Goal: Task Accomplishment & Management: Use online tool/utility

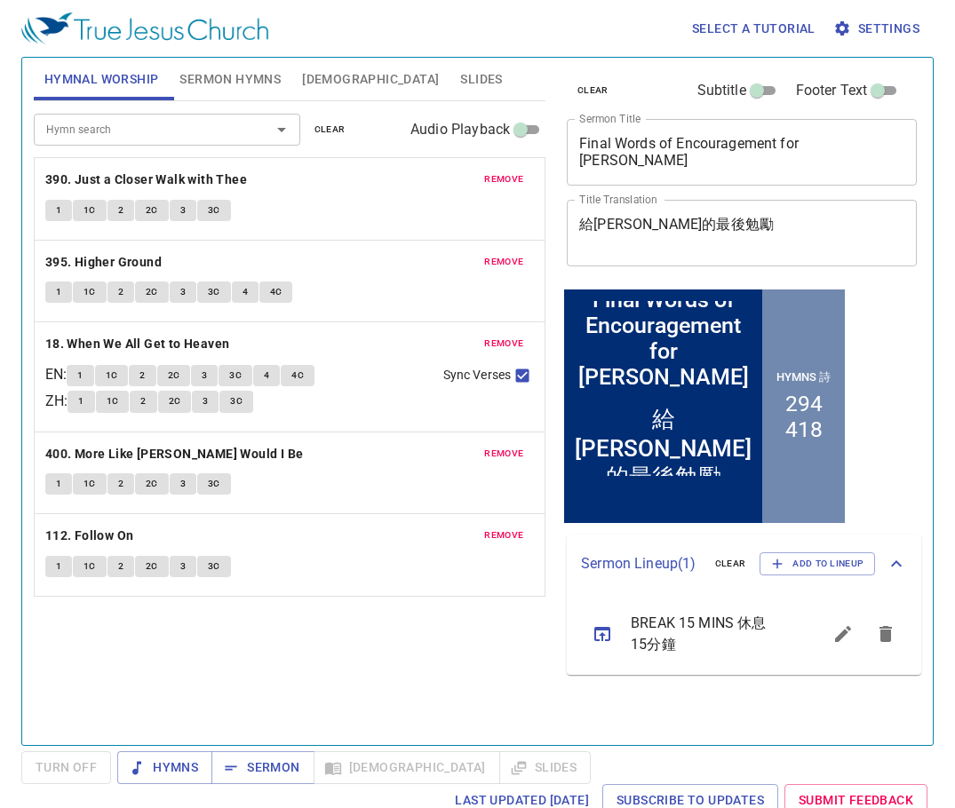
click at [512, 258] on span "remove" at bounding box center [503, 262] width 39 height 16
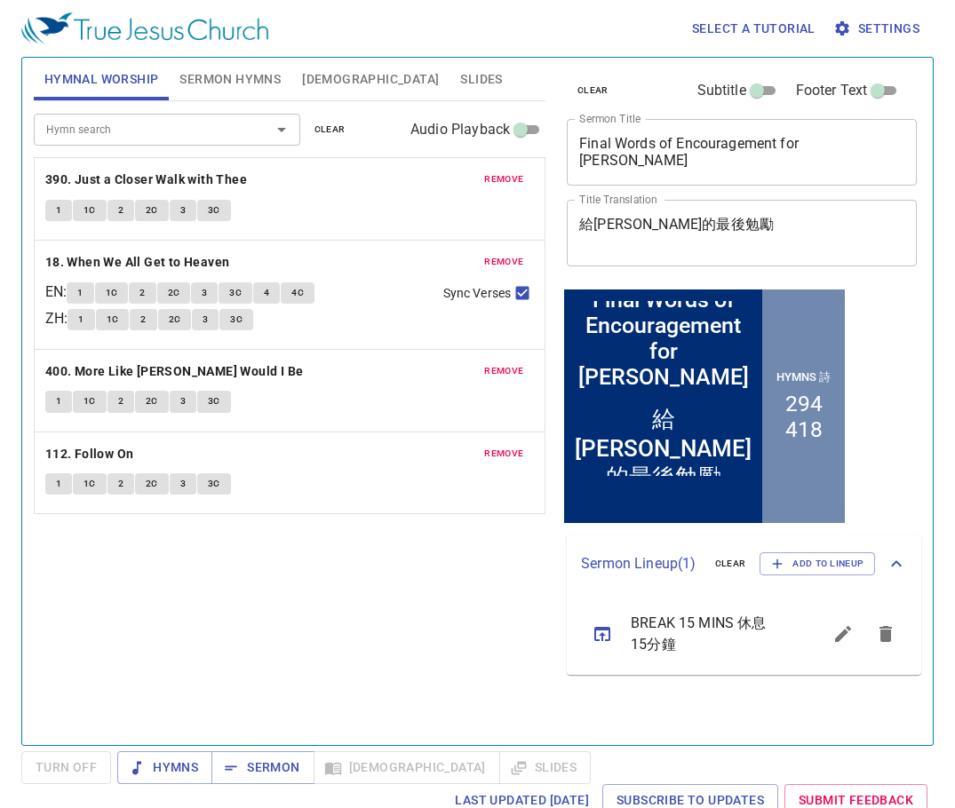
click at [512, 258] on span "remove" at bounding box center [503, 262] width 39 height 16
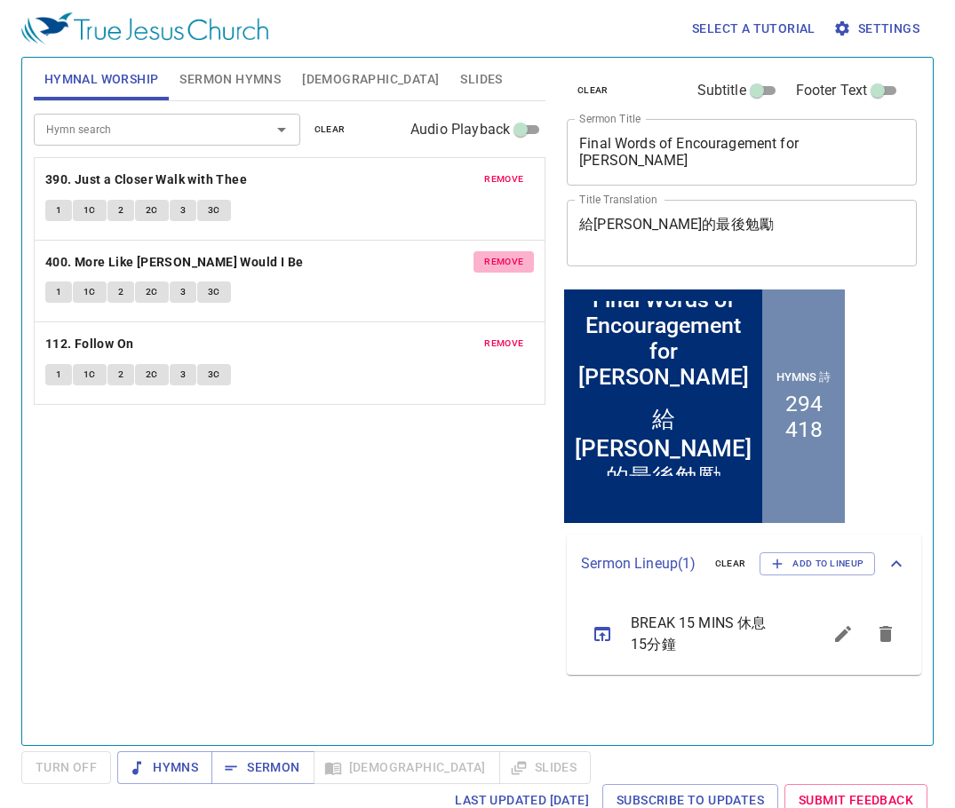
click at [511, 258] on span "remove" at bounding box center [503, 262] width 39 height 16
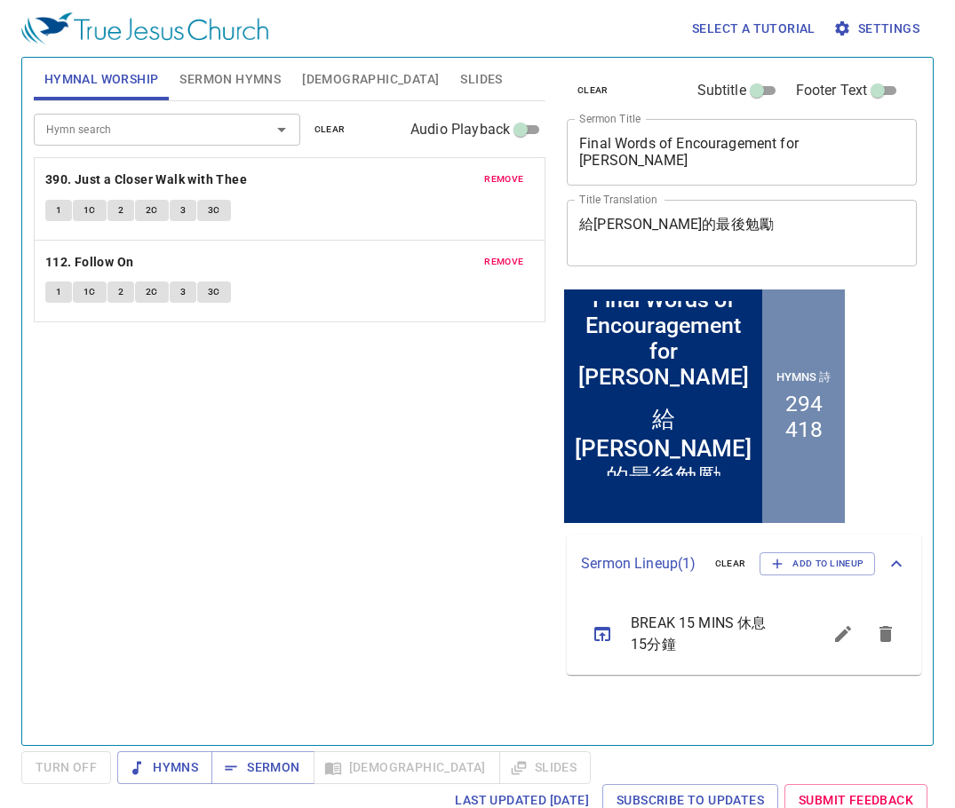
click at [510, 258] on span "remove" at bounding box center [503, 262] width 39 height 16
click at [499, 180] on span "remove" at bounding box center [503, 179] width 39 height 16
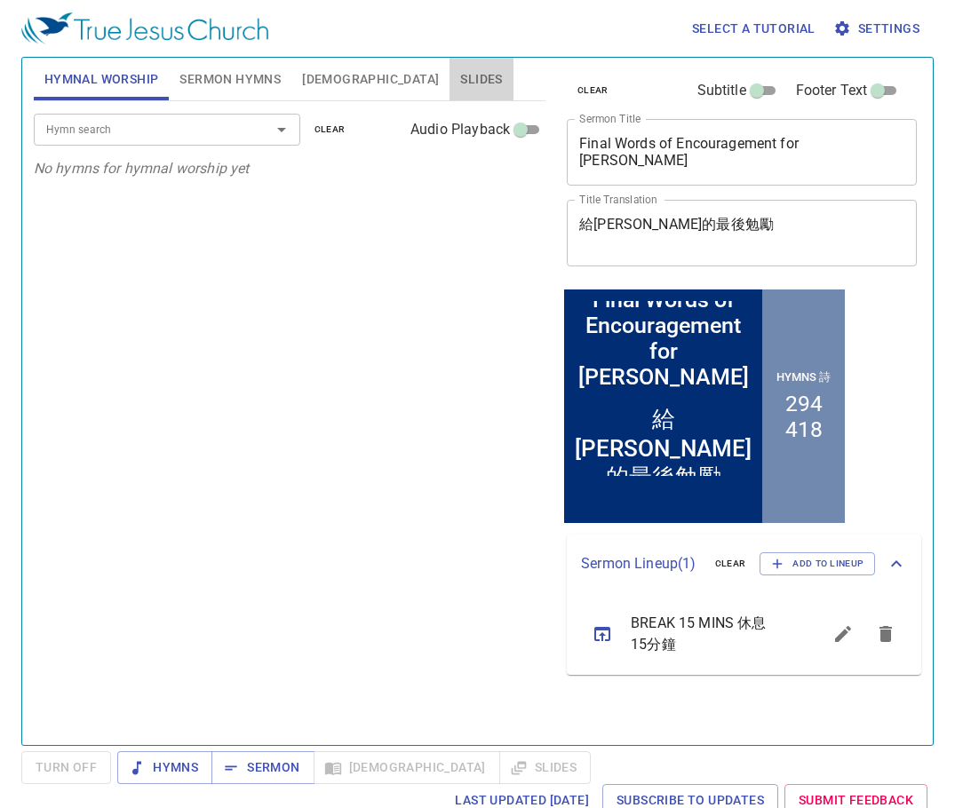
click at [460, 76] on span "Slides" at bounding box center [481, 79] width 42 height 22
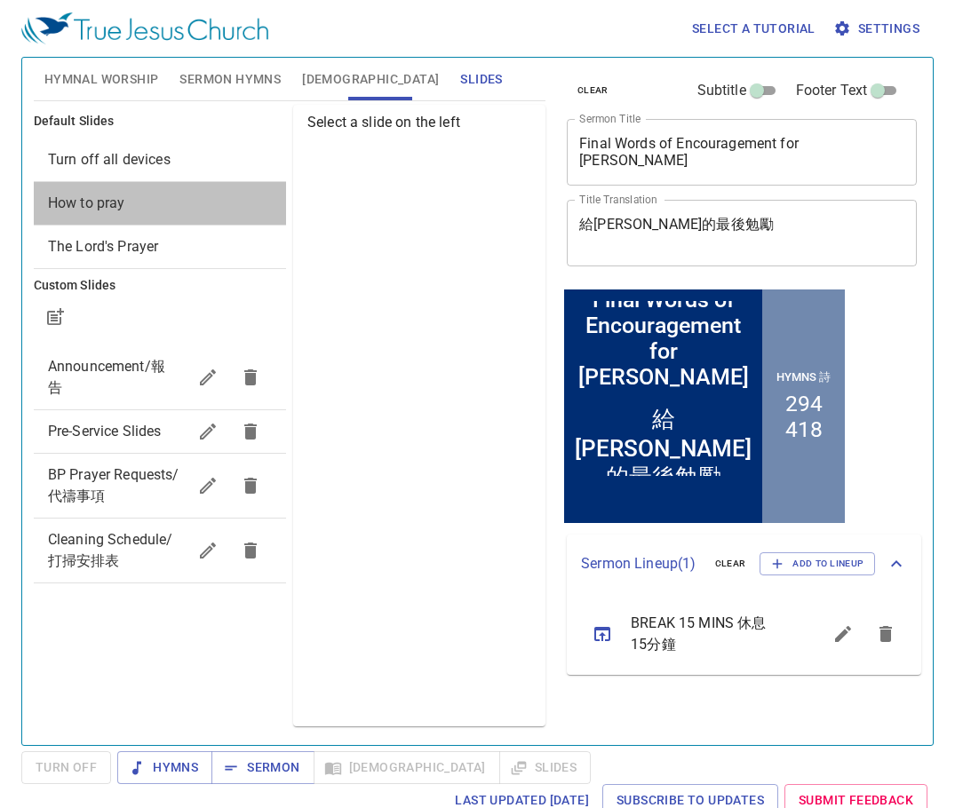
click at [125, 208] on span "How to pray" at bounding box center [160, 203] width 224 height 21
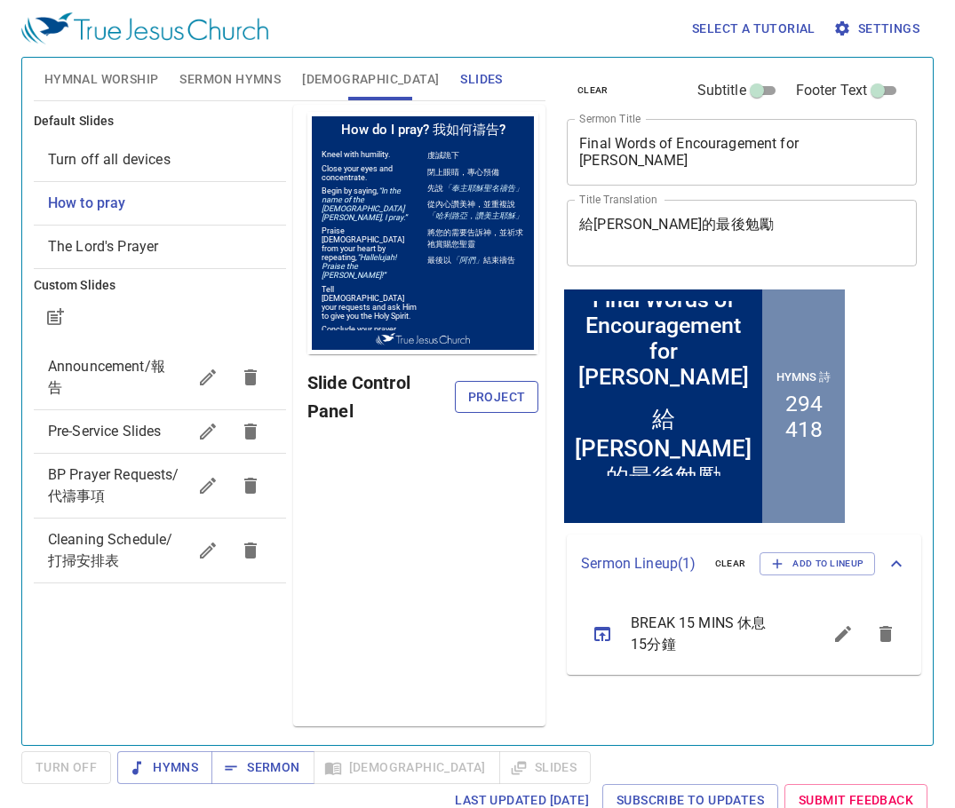
click at [510, 397] on span "Project" at bounding box center [496, 397] width 55 height 22
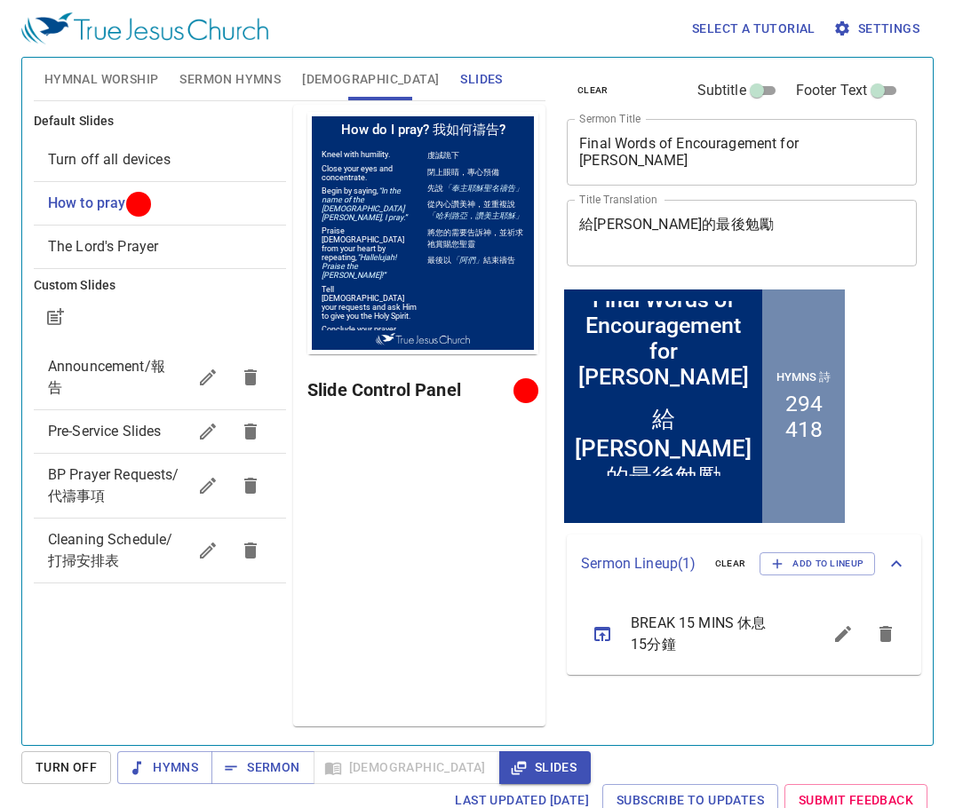
click at [119, 80] on span "Hymnal Worship" at bounding box center [101, 79] width 115 height 22
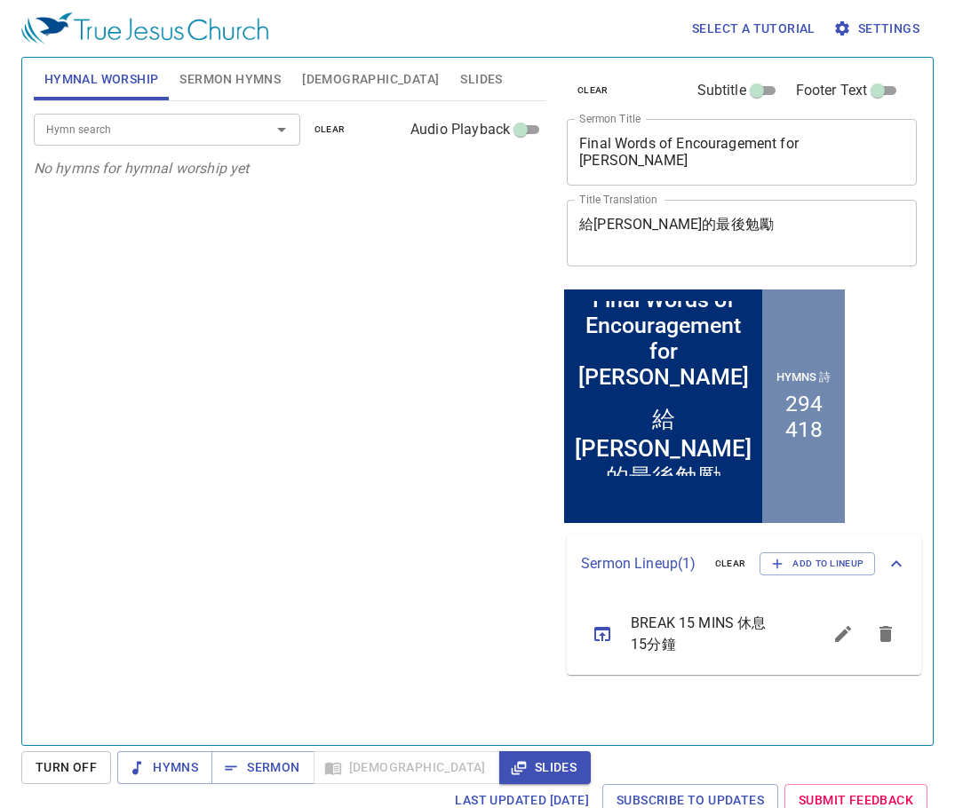
click at [234, 82] on span "Sermon Hymns" at bounding box center [229, 79] width 101 height 22
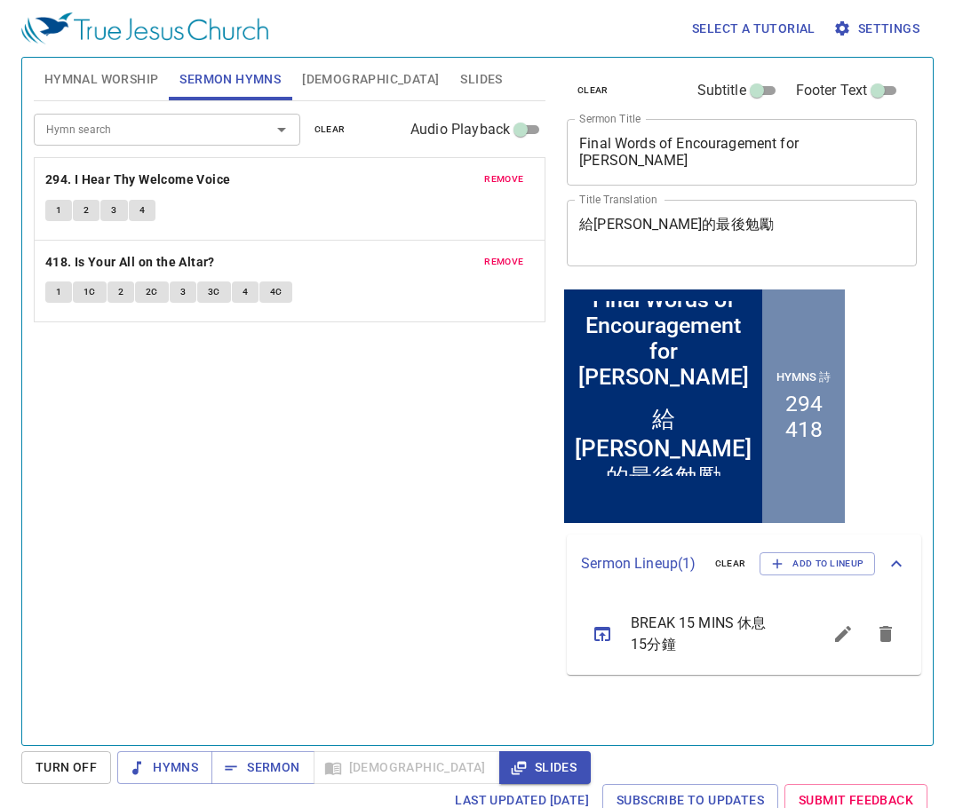
click at [500, 176] on span "remove" at bounding box center [503, 179] width 39 height 16
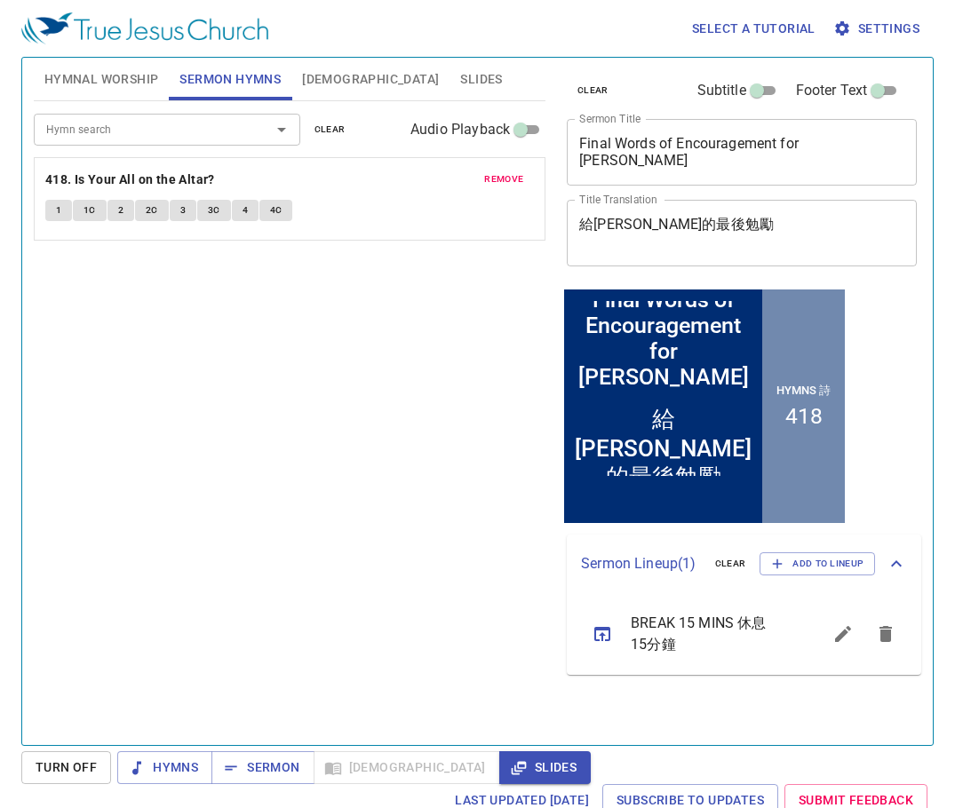
click at [497, 176] on span "remove" at bounding box center [503, 179] width 39 height 16
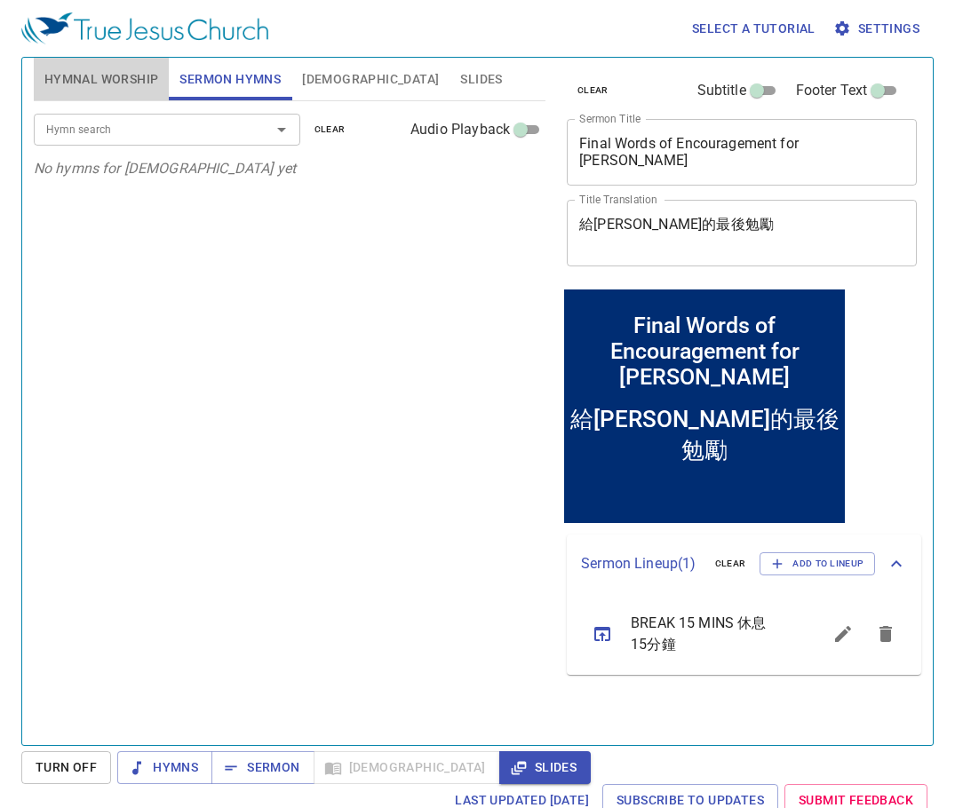
click at [106, 79] on span "Hymnal Worship" at bounding box center [101, 79] width 115 height 22
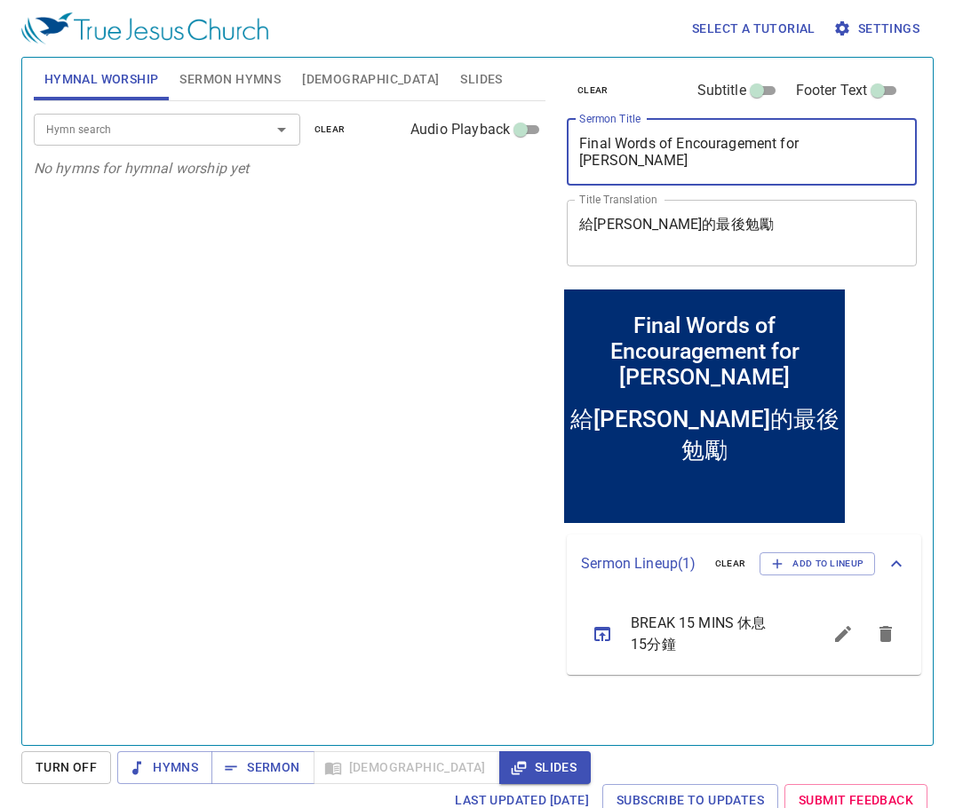
drag, startPoint x: 875, startPoint y: 144, endPoint x: 500, endPoint y: 196, distance: 378.5
click at [500, 196] on div "Hymnal Worship Sermon Hymns Bible Slides Hymn search Hymn search clear Audio Pl…" at bounding box center [478, 395] width 902 height 688
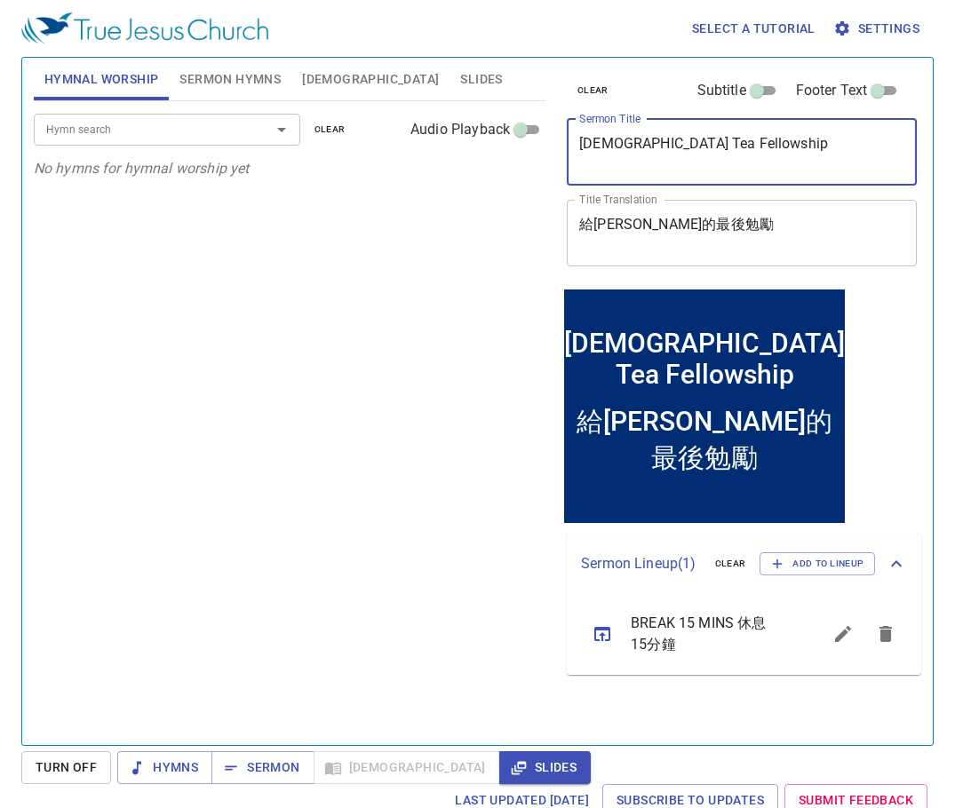
type textarea "[DEMOGRAPHIC_DATA] Tea Fellowship"
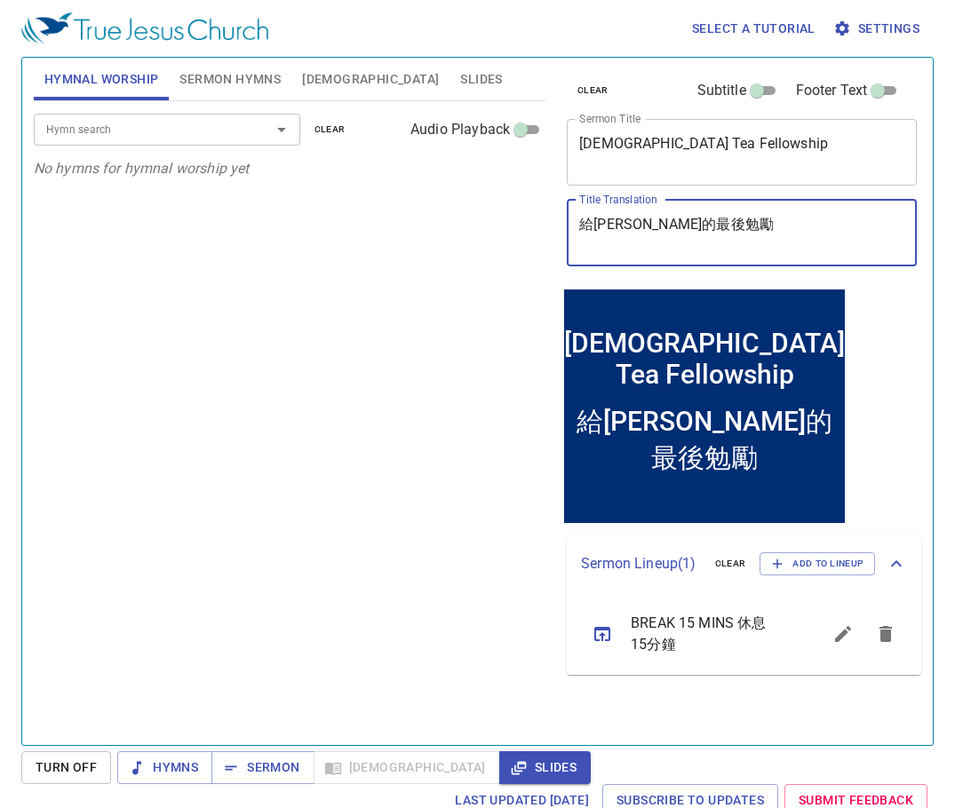
drag, startPoint x: 748, startPoint y: 220, endPoint x: 537, endPoint y: 279, distance: 219.4
click at [521, 273] on div "Hymnal Worship Sermon Hymns Bible Slides Hymn search Hymn search clear Audio Pl…" at bounding box center [478, 395] width 902 height 688
click at [720, 223] on textarea "給提摩太的最後勉勵" at bounding box center [741, 233] width 325 height 34
drag, startPoint x: 735, startPoint y: 222, endPoint x: 521, endPoint y: 255, distance: 216.6
click at [521, 255] on div "Hymnal Worship Sermon Hymns Bible Slides Hymn search Hymn search clear Audio Pl…" at bounding box center [478, 395] width 902 height 688
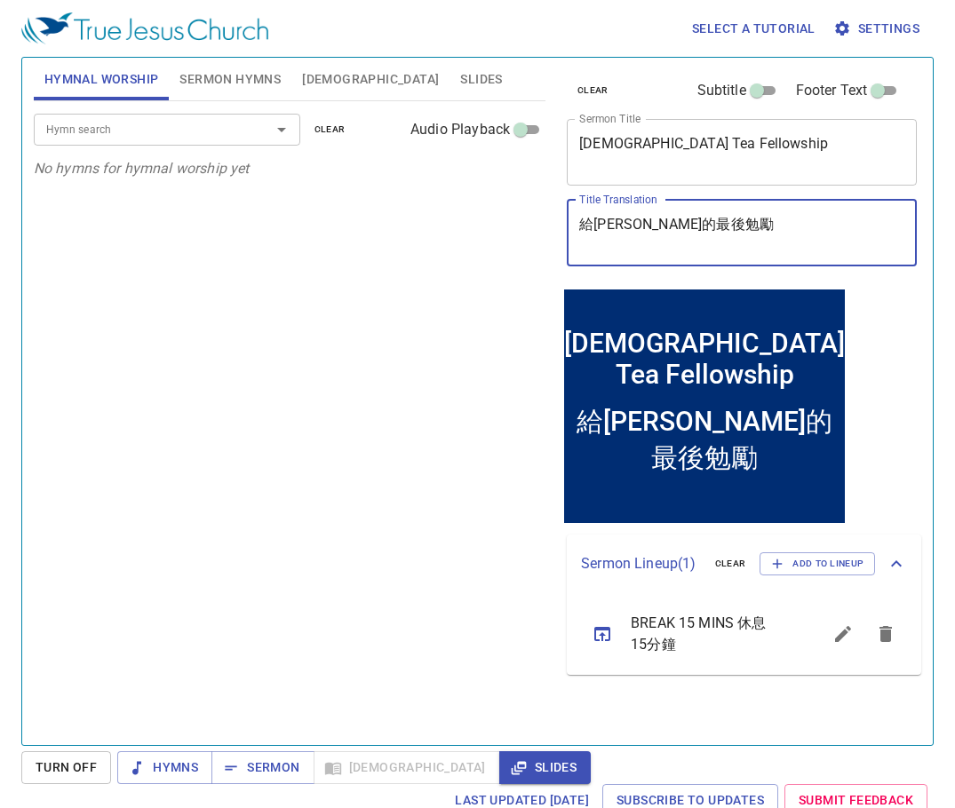
drag, startPoint x: 760, startPoint y: 228, endPoint x: 517, endPoint y: 231, distance: 243.4
click at [516, 231] on div "Hymnal Worship Sermon Hymns Bible Slides Hymn search Hymn search clear Audio Pl…" at bounding box center [478, 395] width 902 height 688
click at [772, 220] on textarea "給提摩太的最後勉勵" at bounding box center [741, 233] width 325 height 34
drag, startPoint x: 809, startPoint y: 222, endPoint x: 513, endPoint y: 219, distance: 295.8
click at [513, 219] on div "Hymnal Worship Sermon Hymns Bible Slides Hymn search Hymn search clear Audio Pl…" at bounding box center [478, 395] width 902 height 688
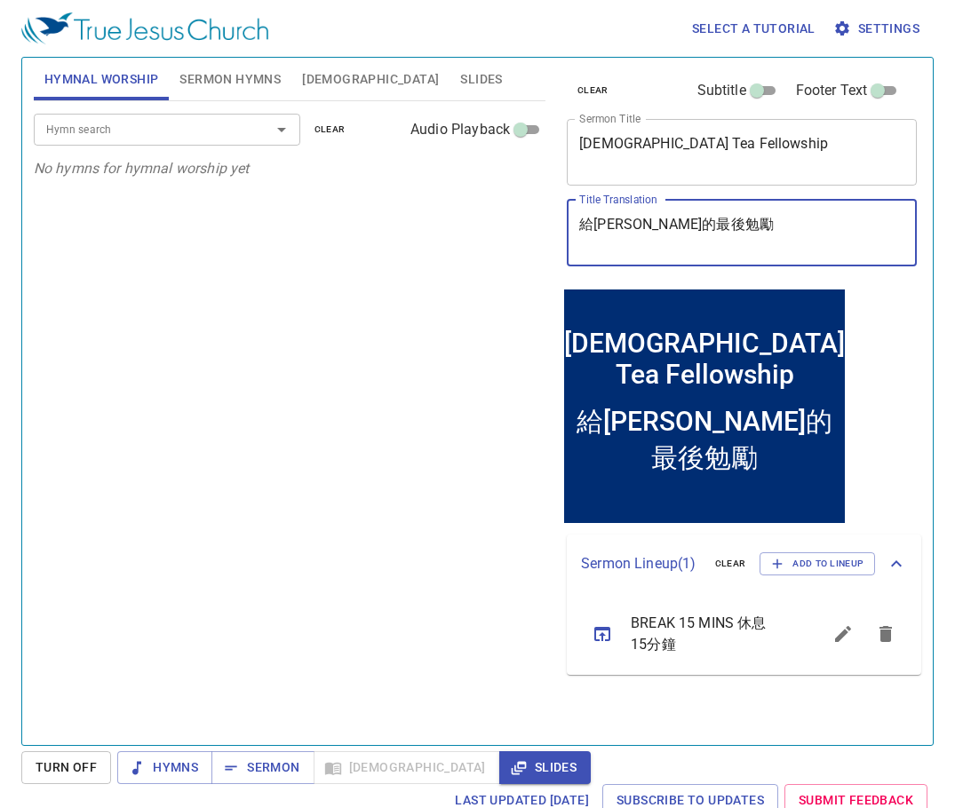
paste textarea "音茶會"
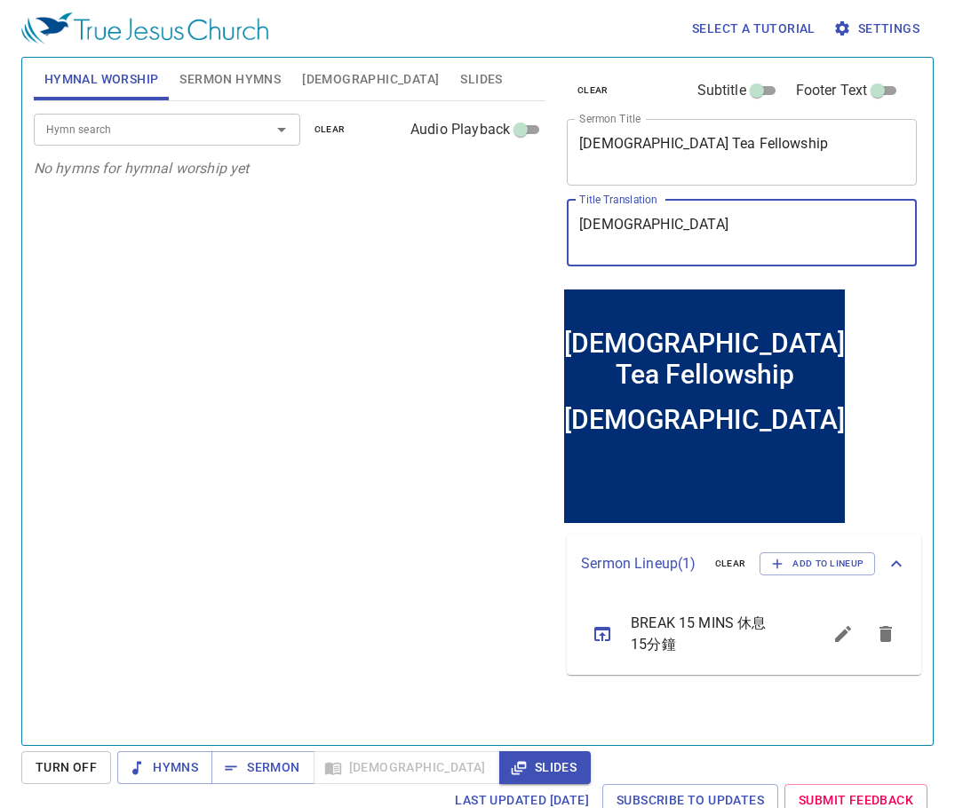
type textarea "[DEMOGRAPHIC_DATA]"
click at [192, 127] on input "Hymn search" at bounding box center [140, 129] width 203 height 20
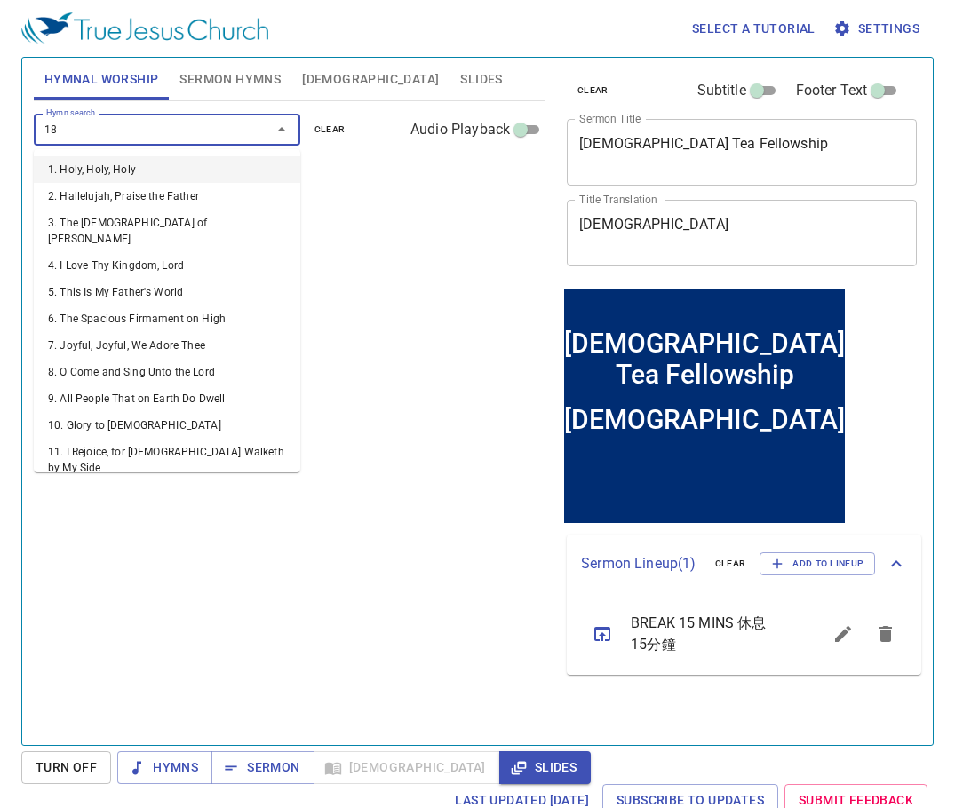
type input "180"
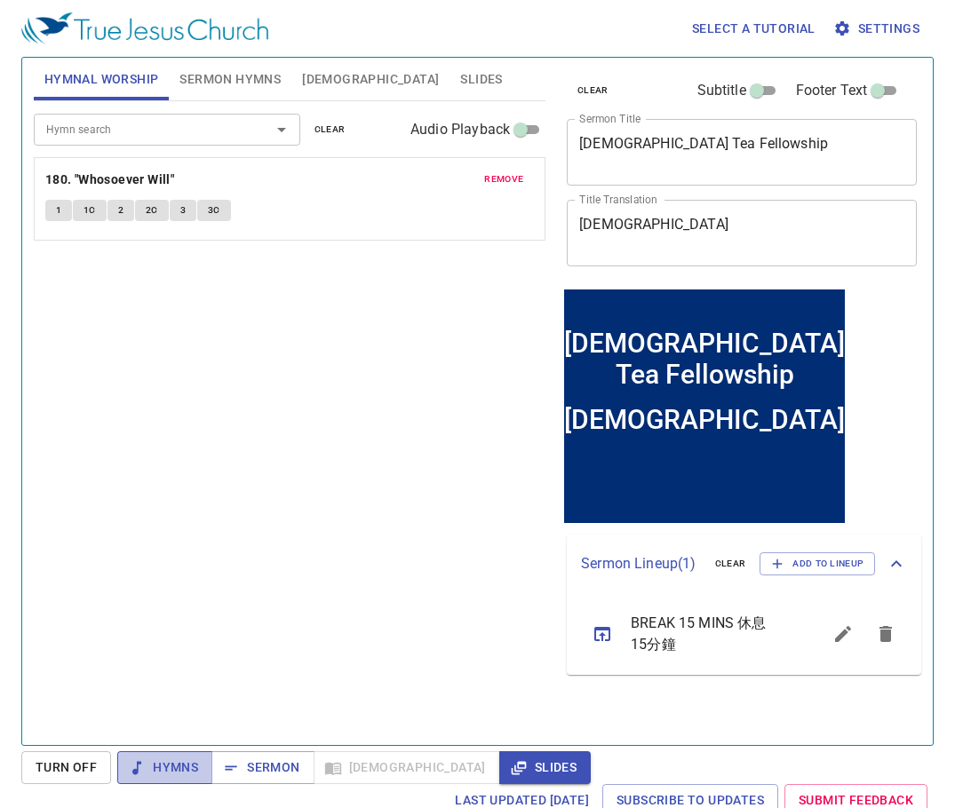
click at [162, 772] on span "Hymns" at bounding box center [164, 768] width 67 height 22
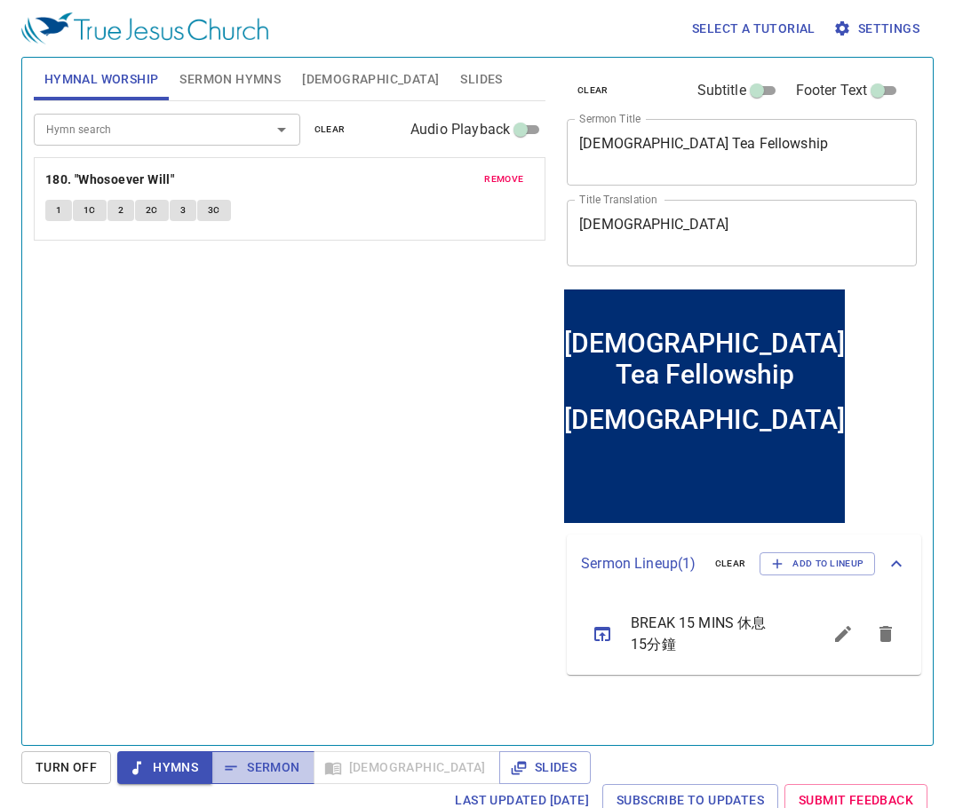
click at [0, 0] on span "Sermon" at bounding box center [0, 0] width 0 height 0
click at [238, 78] on span "Sermon Hymns" at bounding box center [229, 79] width 101 height 22
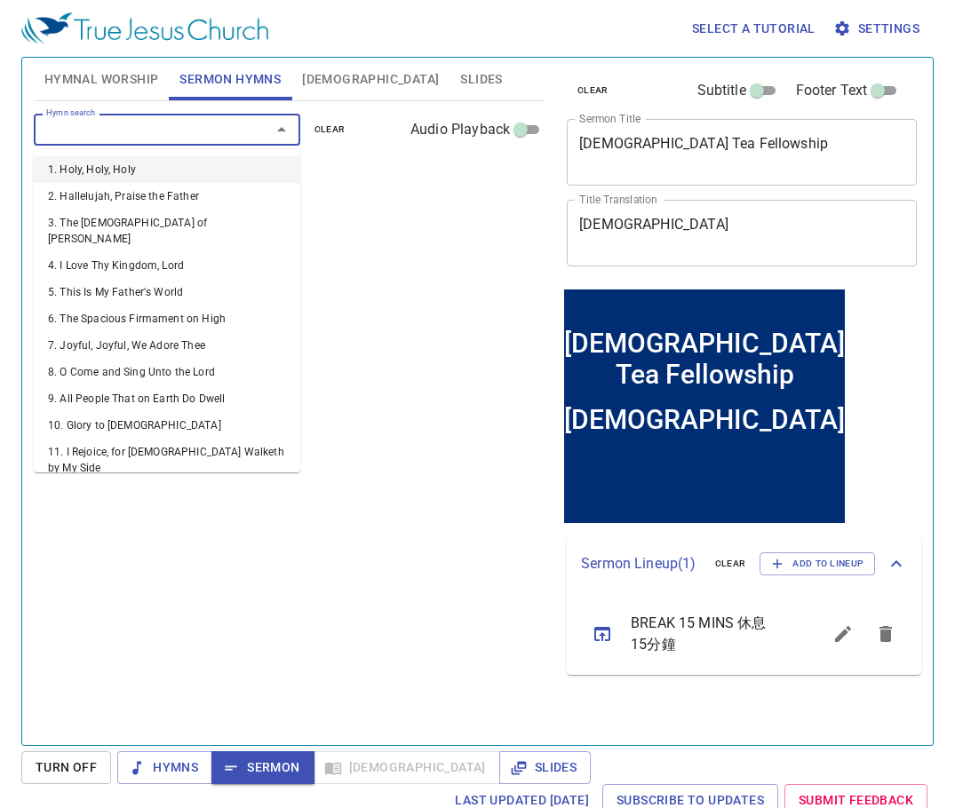
click at [236, 132] on input "Hymn search" at bounding box center [140, 129] width 203 height 20
click at [99, 83] on span "Hymnal Worship" at bounding box center [101, 79] width 115 height 22
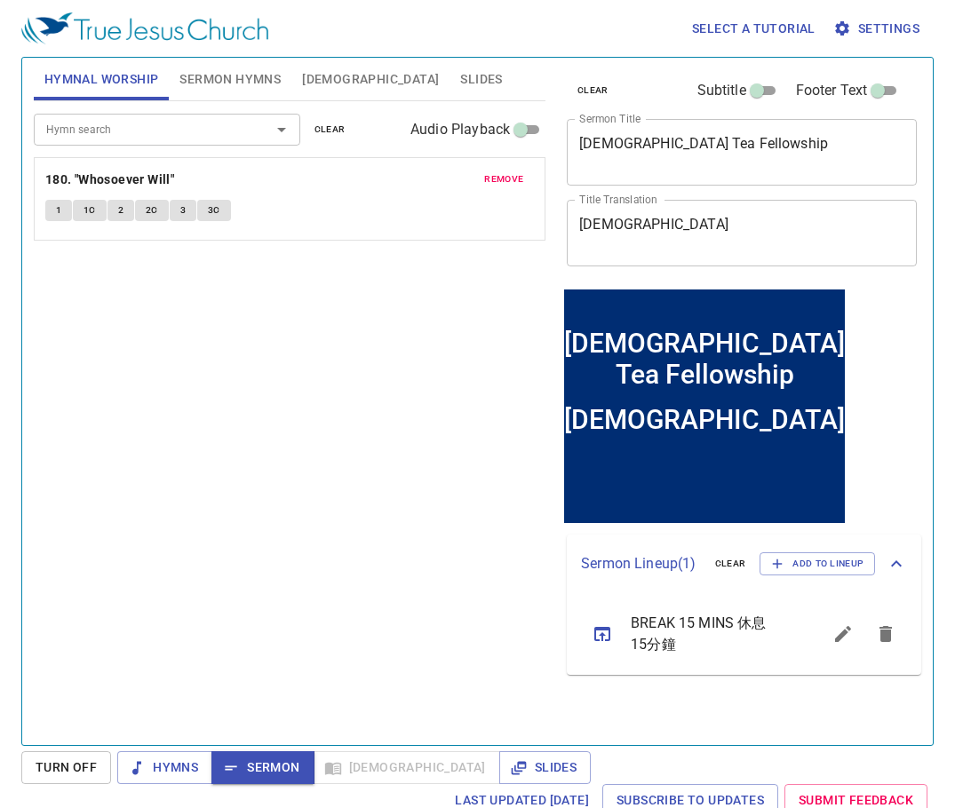
click at [307, 372] on div "Hymn search Hymn search clear Audio Playback remove 180. "Whosoever Will" 1 1C …" at bounding box center [290, 415] width 512 height 629
click at [460, 85] on span "Slides" at bounding box center [481, 79] width 42 height 22
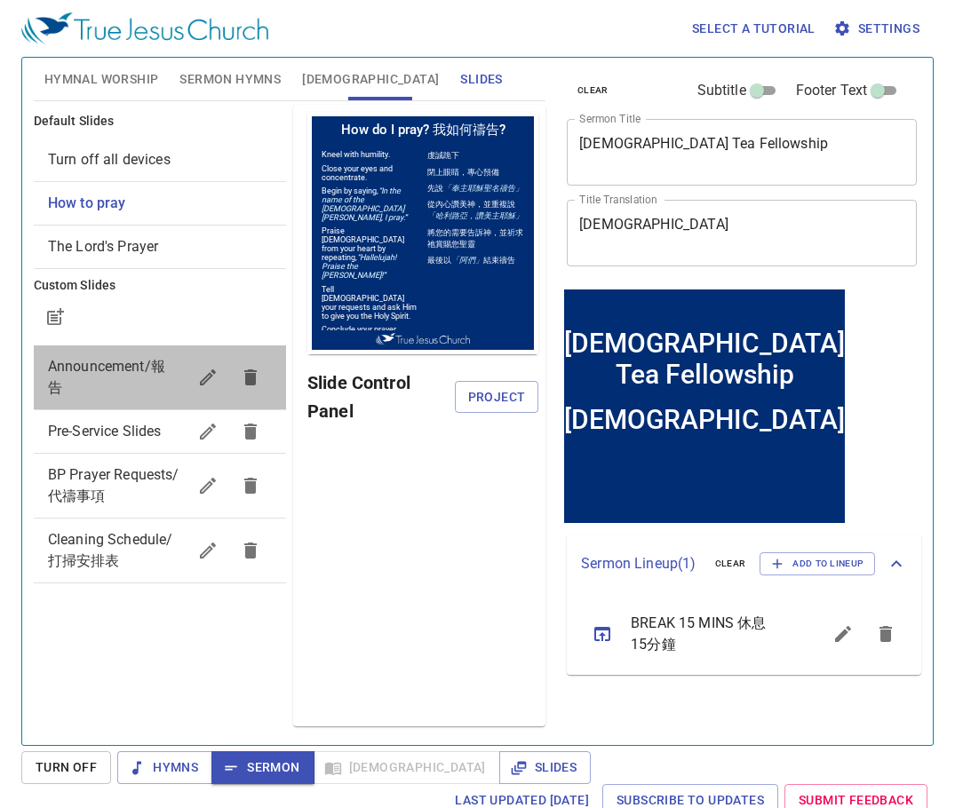
click at [94, 381] on span "Announcement/報告" at bounding box center [117, 377] width 139 height 43
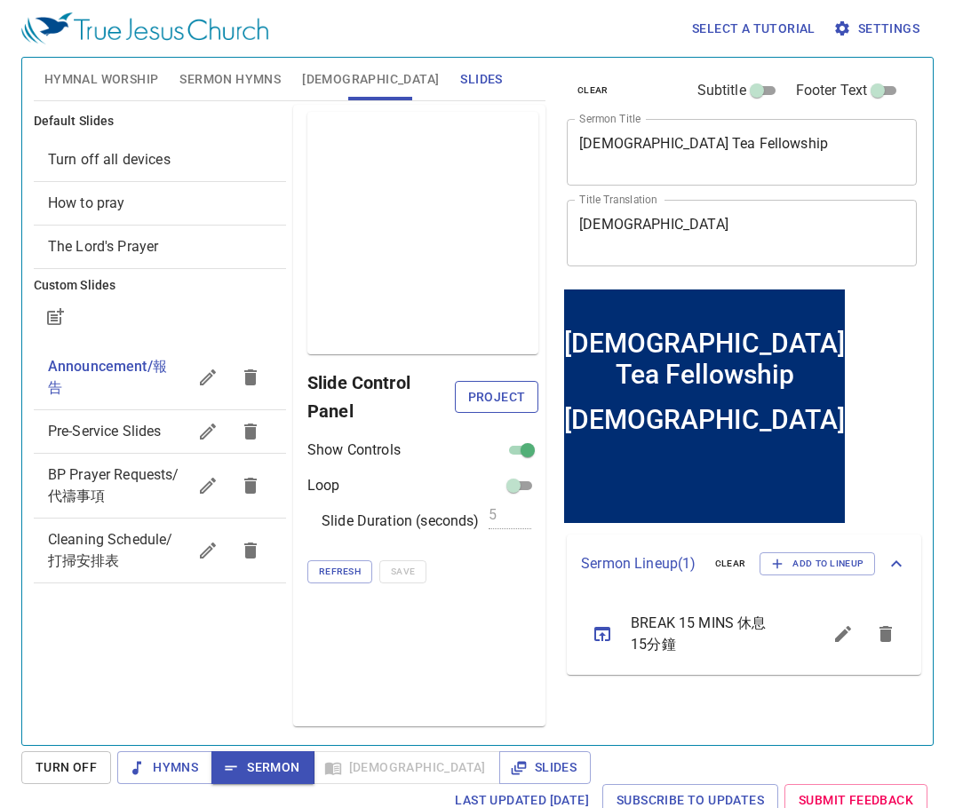
click at [497, 387] on span "Project" at bounding box center [496, 397] width 55 height 22
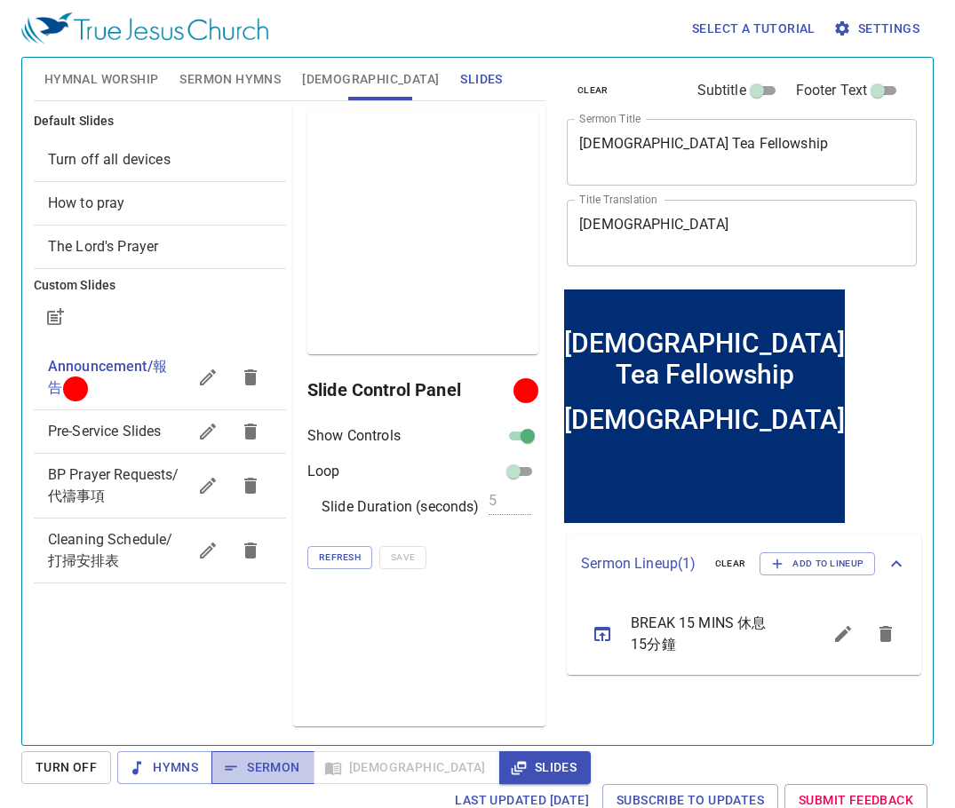
click at [0, 0] on span "Sermon" at bounding box center [0, 0] width 0 height 0
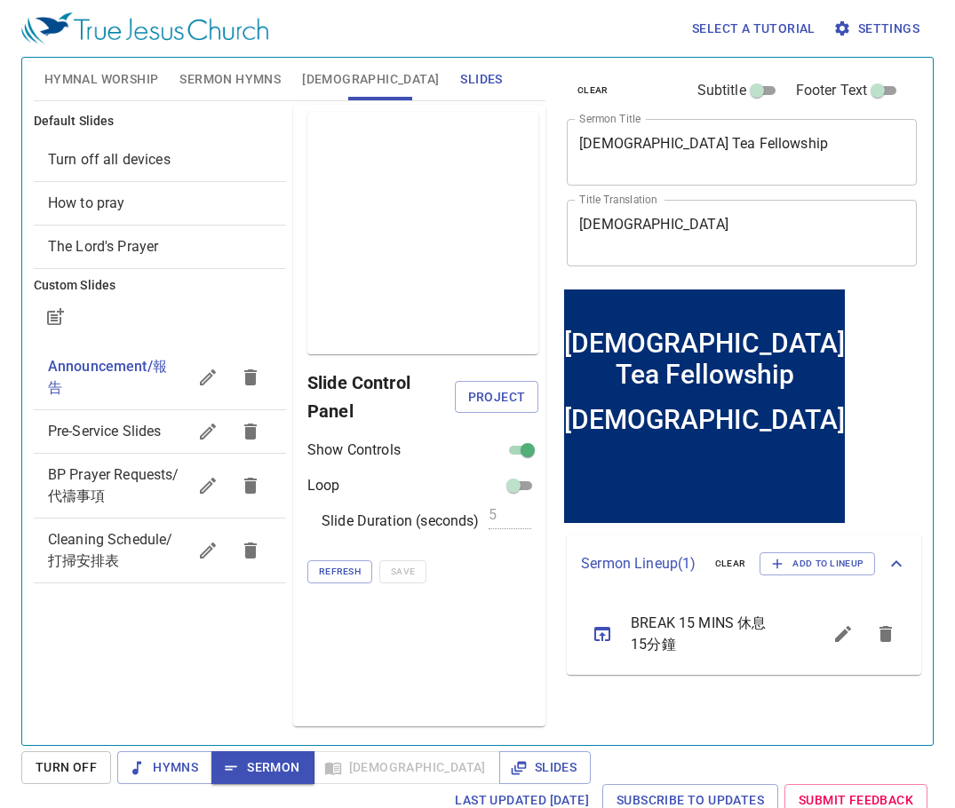
click at [123, 75] on span "Hymnal Worship" at bounding box center [101, 79] width 115 height 22
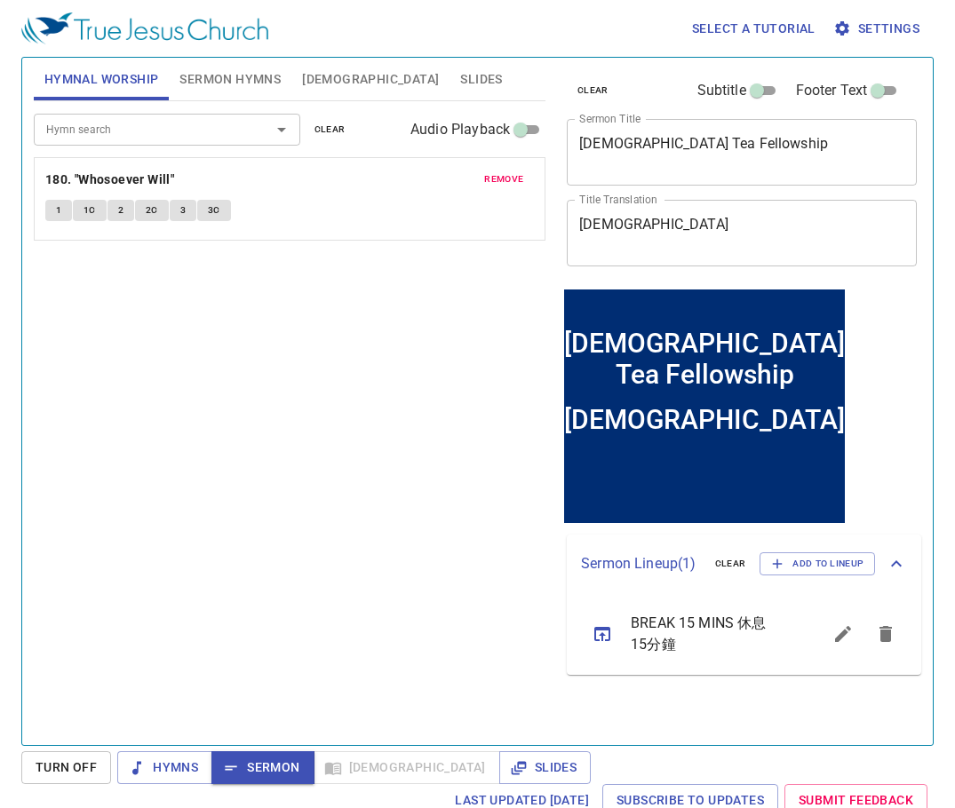
click at [355, 397] on div "Hymn search Hymn search clear Audio Playback remove 180. "Whosoever Will" 1 1C …" at bounding box center [290, 415] width 512 height 629
click at [158, 170] on b "180. "Whosoever Will"" at bounding box center [109, 180] width 129 height 22
click at [93, 178] on b "180. "Whosoever Will"" at bounding box center [109, 180] width 129 height 22
click at [58, 209] on span "1" at bounding box center [58, 211] width 5 height 16
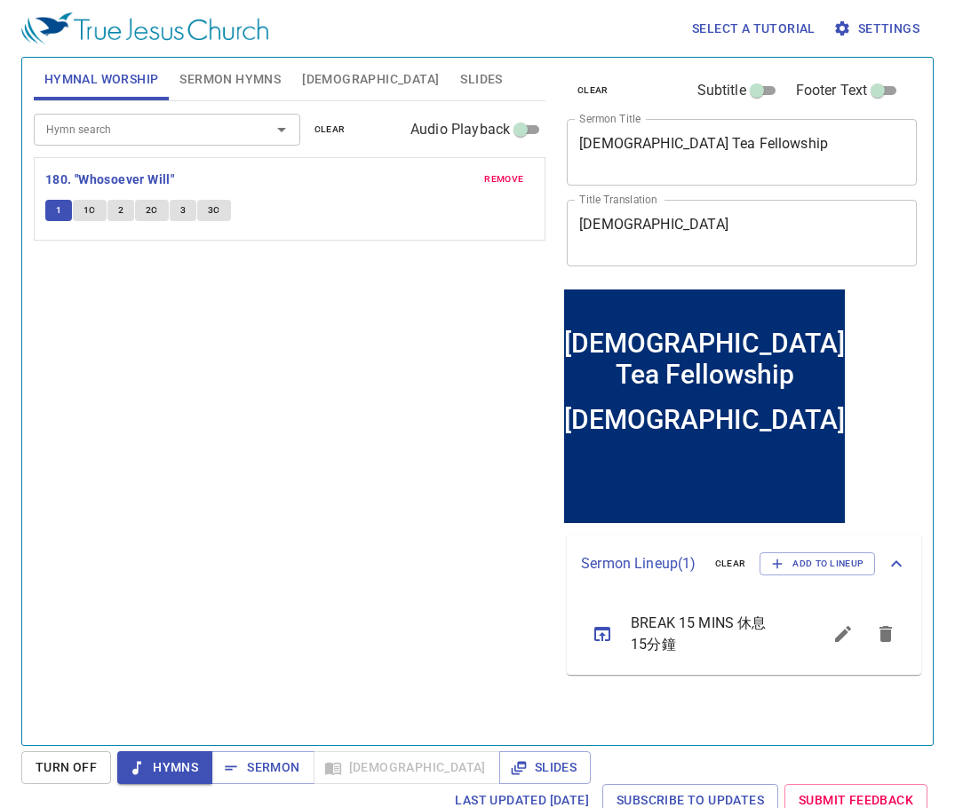
click at [89, 208] on span "1C" at bounding box center [89, 211] width 12 height 16
click at [116, 206] on button "2" at bounding box center [120, 210] width 27 height 21
click at [151, 210] on span "2C" at bounding box center [152, 211] width 12 height 16
click at [182, 212] on span "3" at bounding box center [182, 211] width 5 height 16
click at [135, 186] on b "180. "Whosoever Will"" at bounding box center [109, 180] width 129 height 22
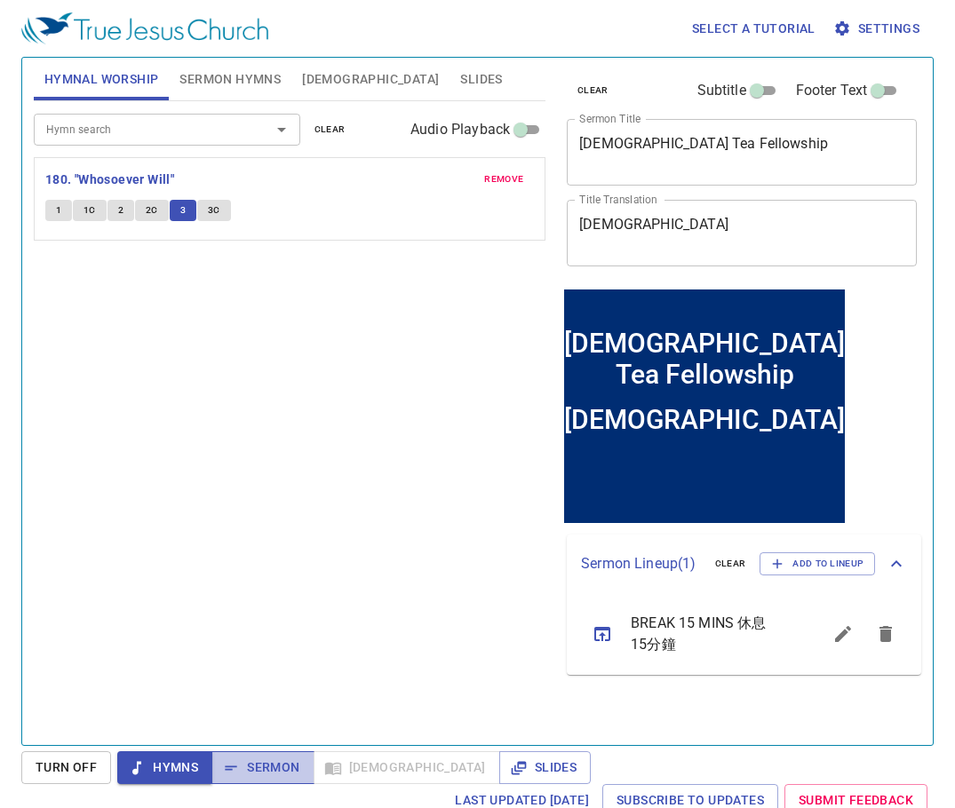
click at [0, 0] on span "Sermon" at bounding box center [0, 0] width 0 height 0
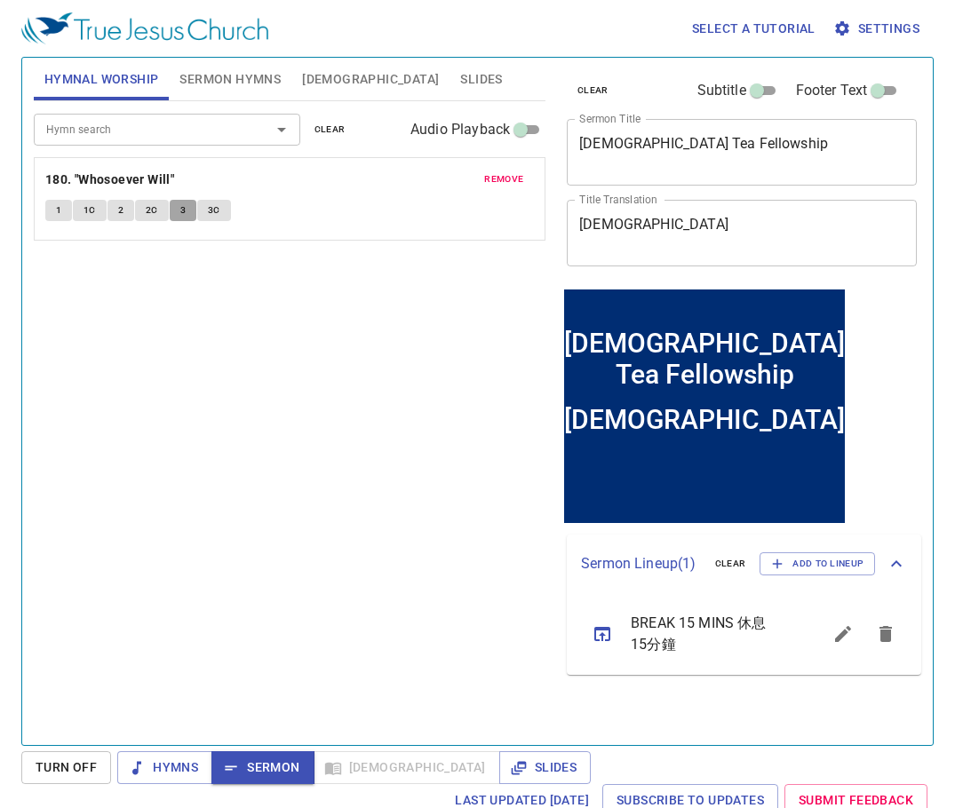
click at [178, 211] on button "3" at bounding box center [183, 210] width 27 height 21
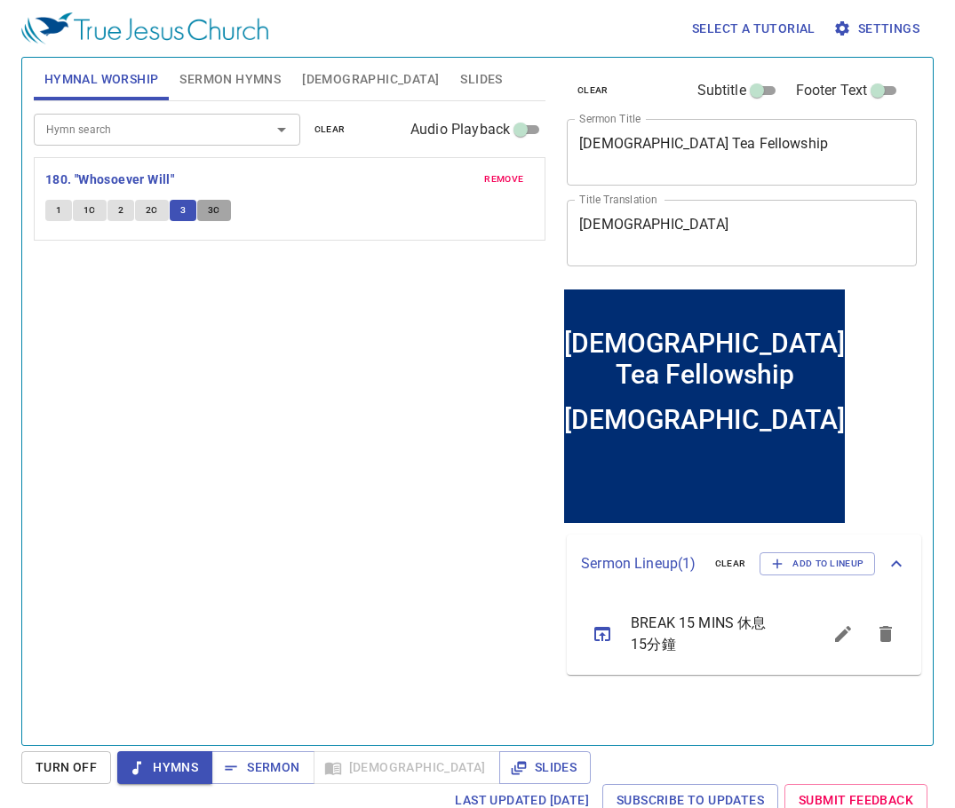
click at [213, 213] on span "3C" at bounding box center [214, 211] width 12 height 16
click at [272, 762] on span "Sermon" at bounding box center [263, 768] width 74 height 22
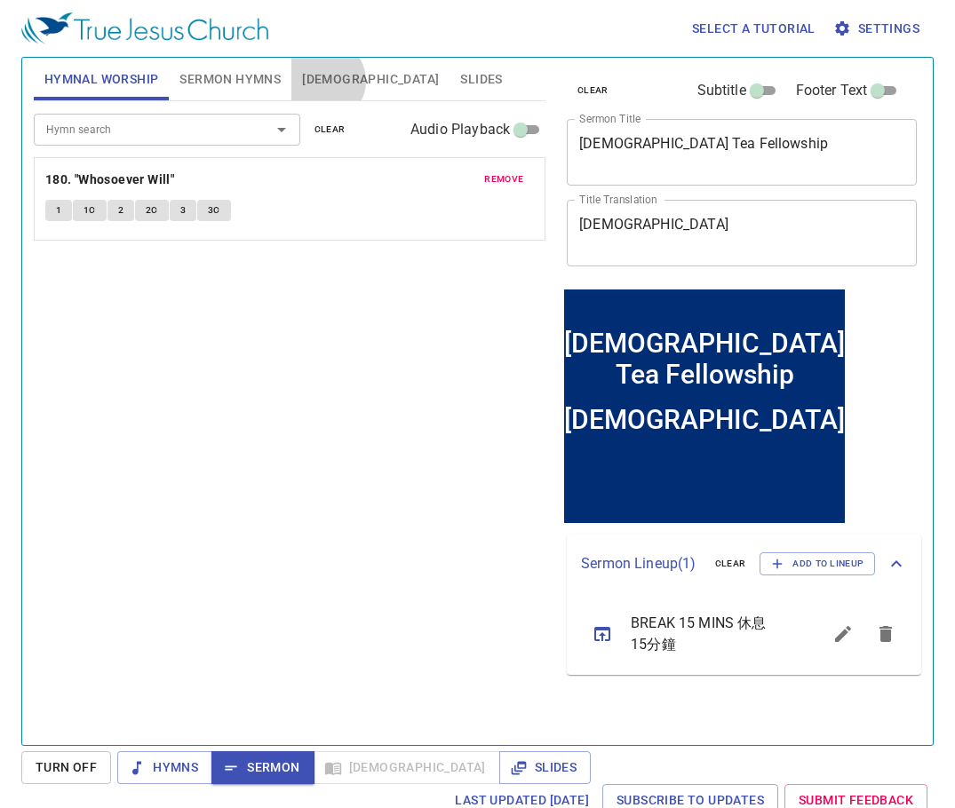
click at [325, 81] on span "[DEMOGRAPHIC_DATA]" at bounding box center [370, 79] width 137 height 22
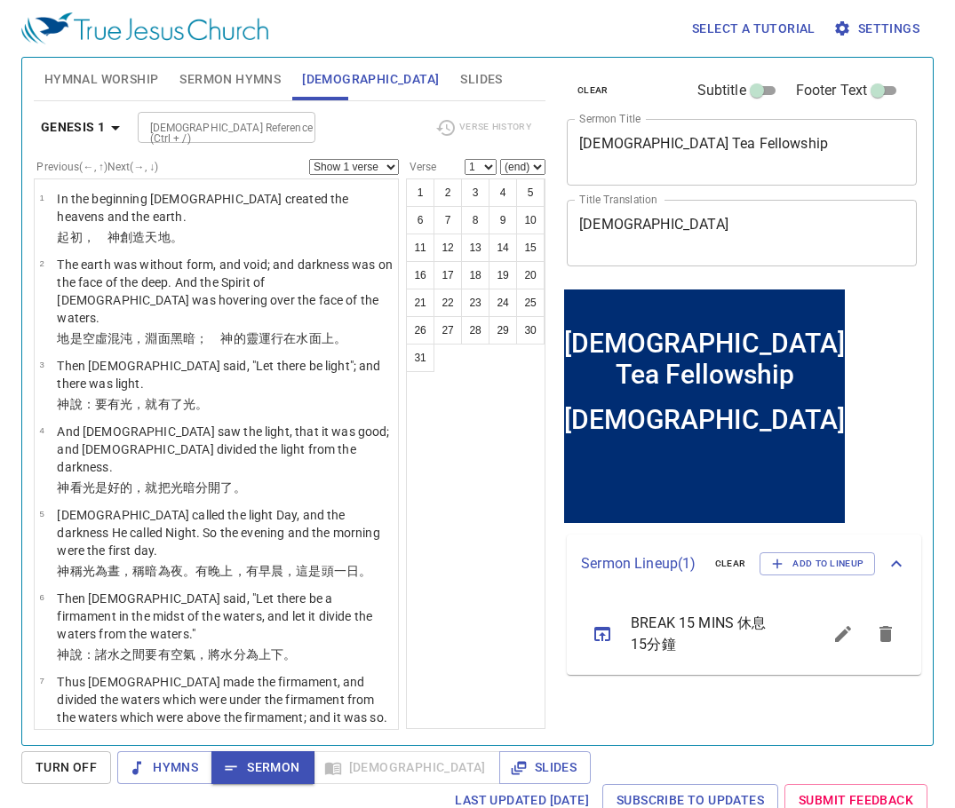
click at [208, 82] on span "Sermon Hymns" at bounding box center [229, 79] width 101 height 22
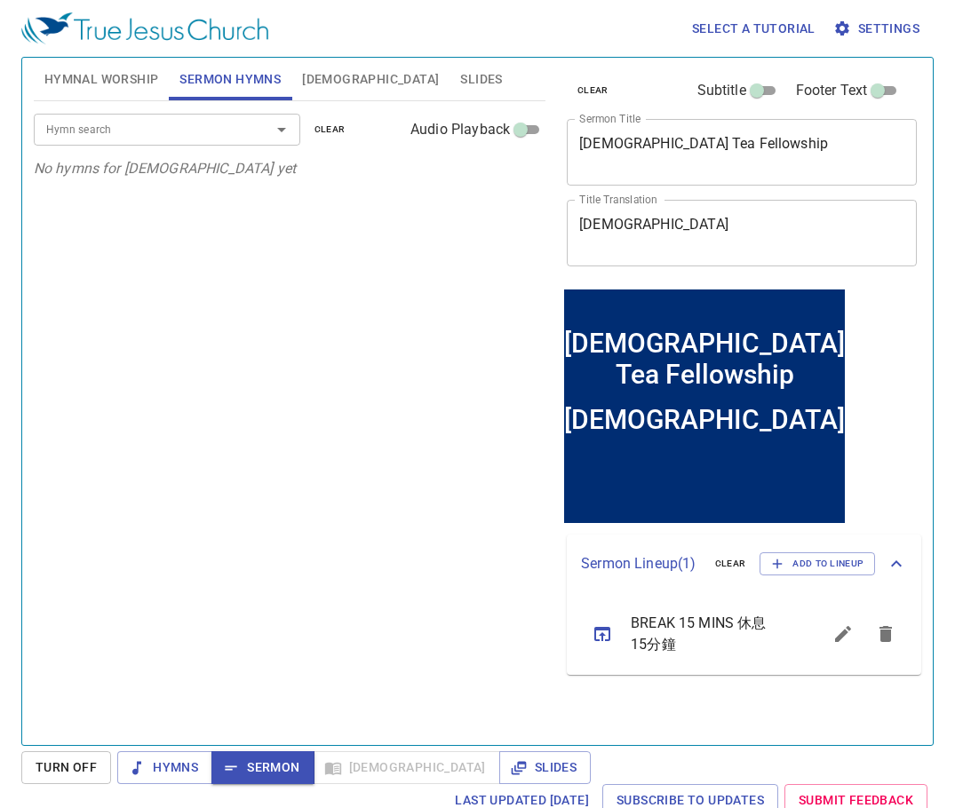
click at [202, 131] on input "Hymn search" at bounding box center [140, 129] width 203 height 20
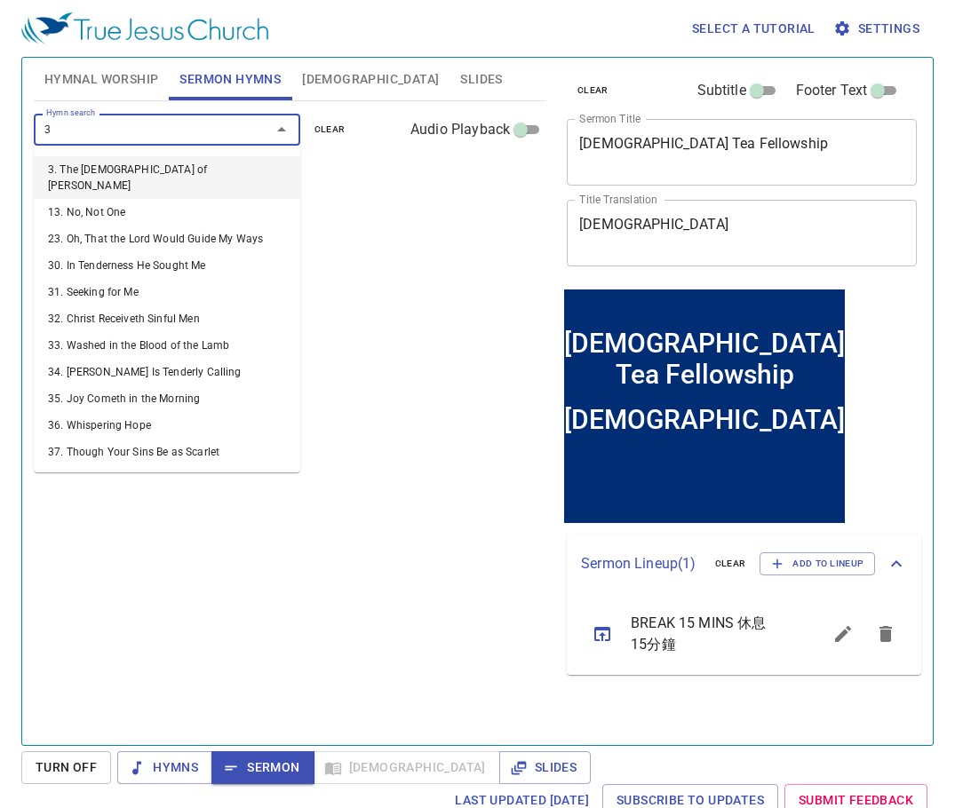
type input "36"
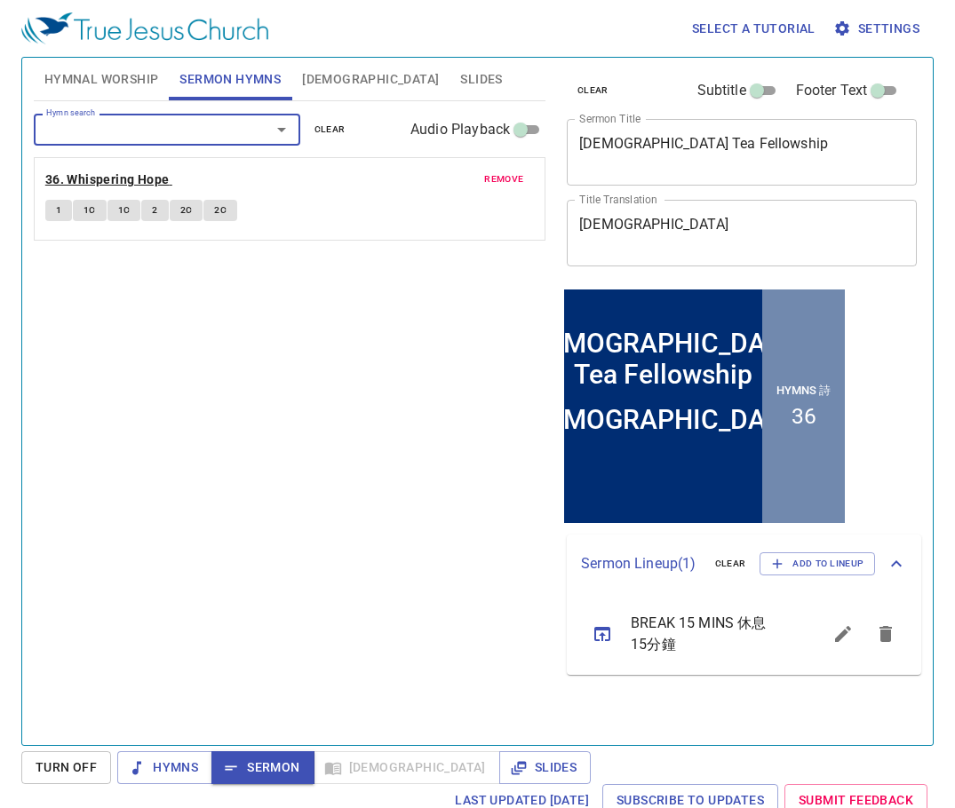
click at [118, 179] on b "36. Whispering Hope" at bounding box center [107, 180] width 124 height 22
click at [57, 209] on span "1" at bounding box center [58, 211] width 5 height 16
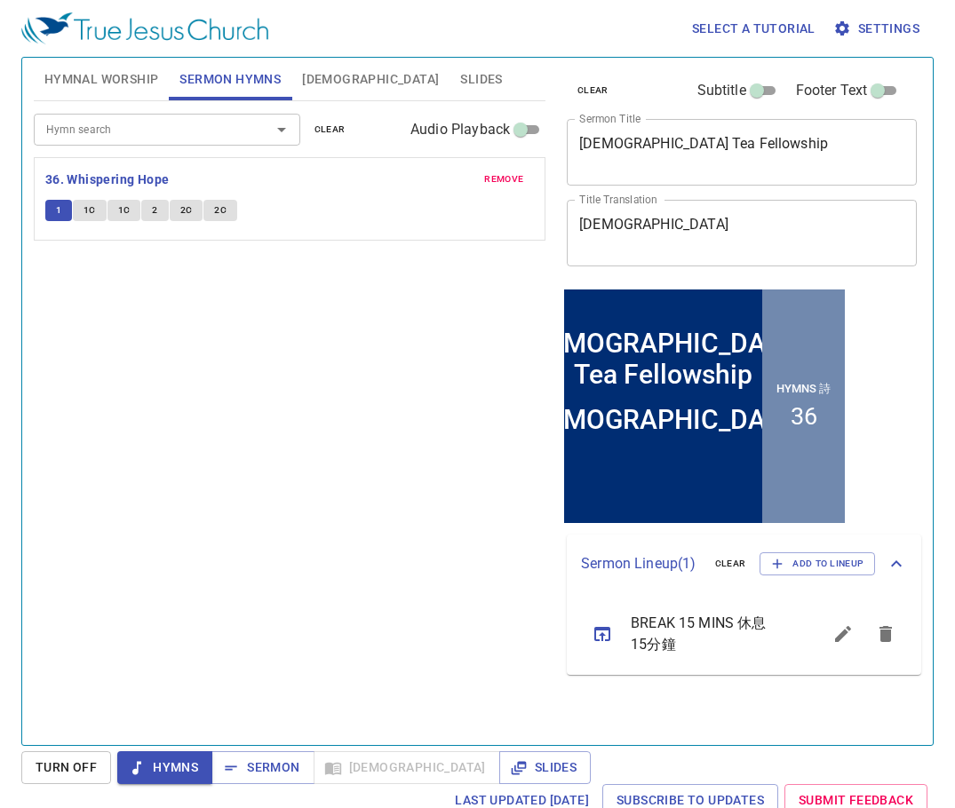
click at [89, 213] on span "1C" at bounding box center [89, 211] width 12 height 16
click at [124, 211] on span "1C" at bounding box center [124, 211] width 12 height 16
click at [157, 212] on button "2" at bounding box center [154, 210] width 27 height 21
click at [175, 208] on button "2C" at bounding box center [187, 210] width 34 height 21
click at [224, 211] on span "2C" at bounding box center [220, 211] width 12 height 16
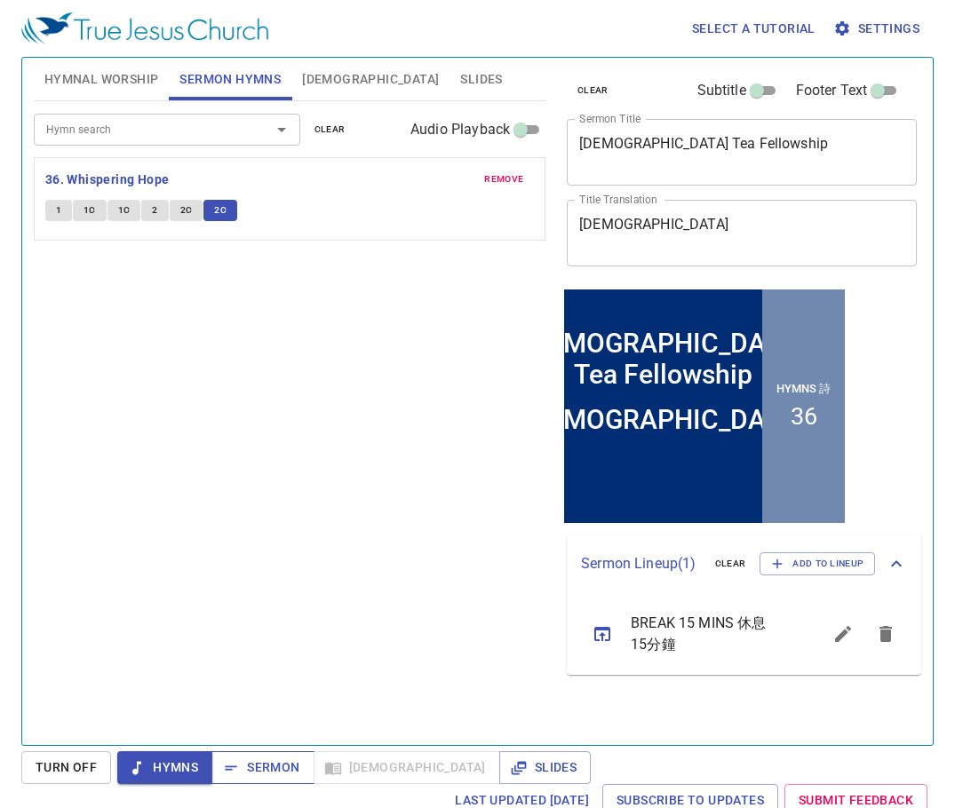
click at [274, 761] on span "Sermon" at bounding box center [263, 768] width 74 height 22
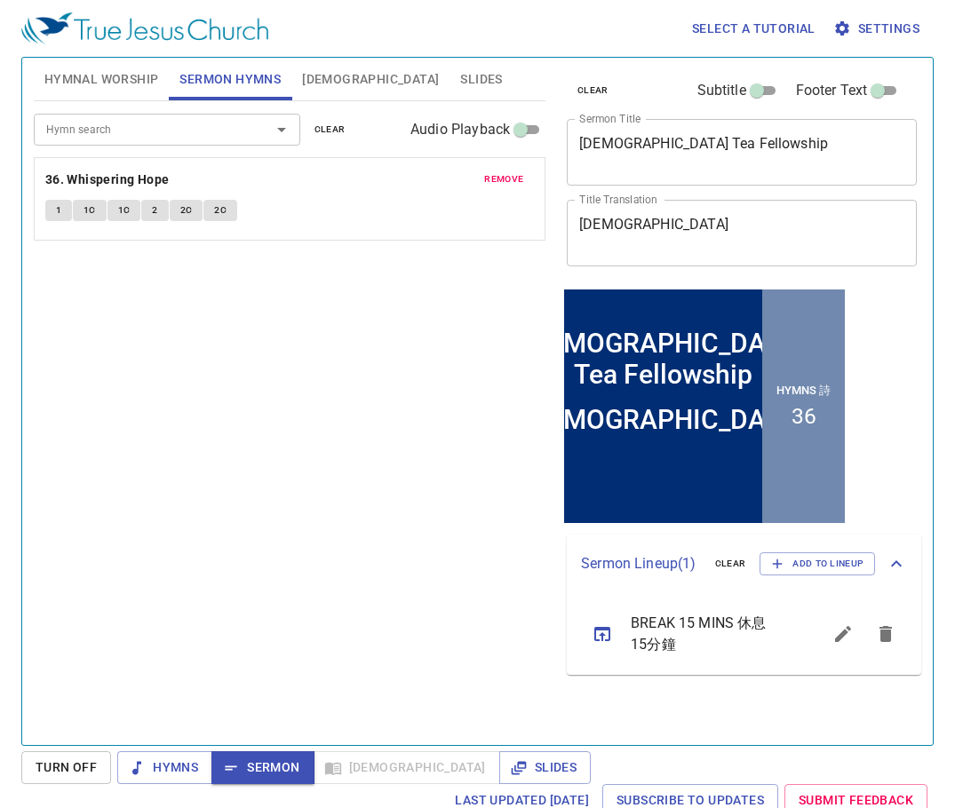
click at [322, 76] on span "[DEMOGRAPHIC_DATA]" at bounding box center [370, 79] width 137 height 22
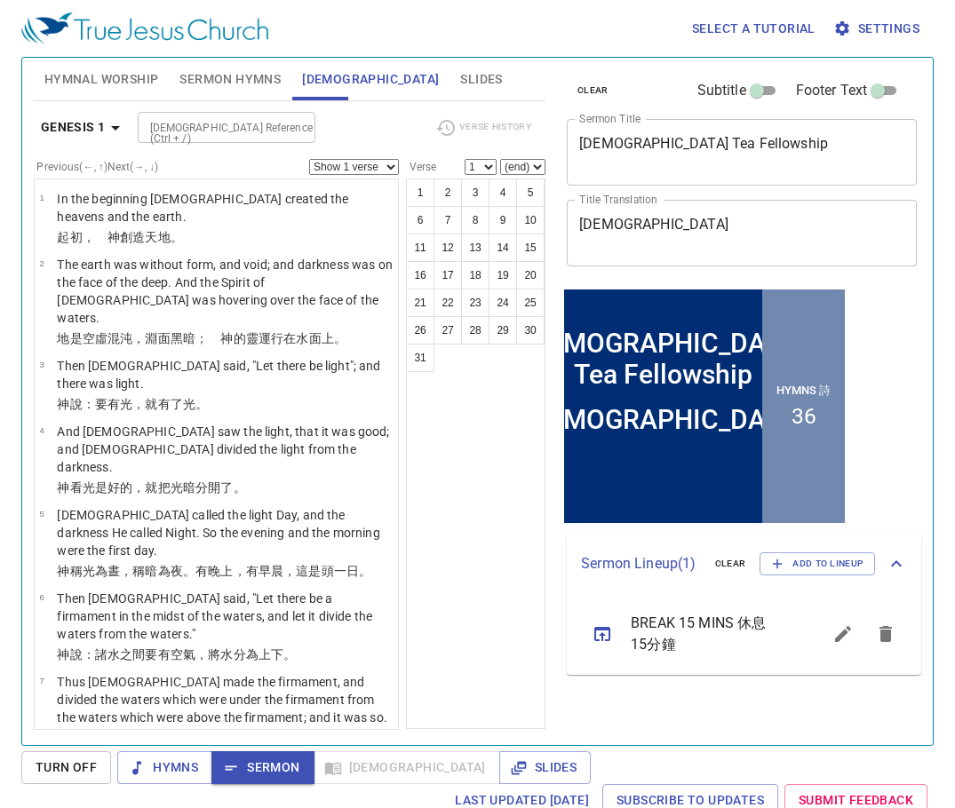
click at [215, 127] on input "[DEMOGRAPHIC_DATA] Reference (Ctrl + /)" at bounding box center [212, 127] width 138 height 20
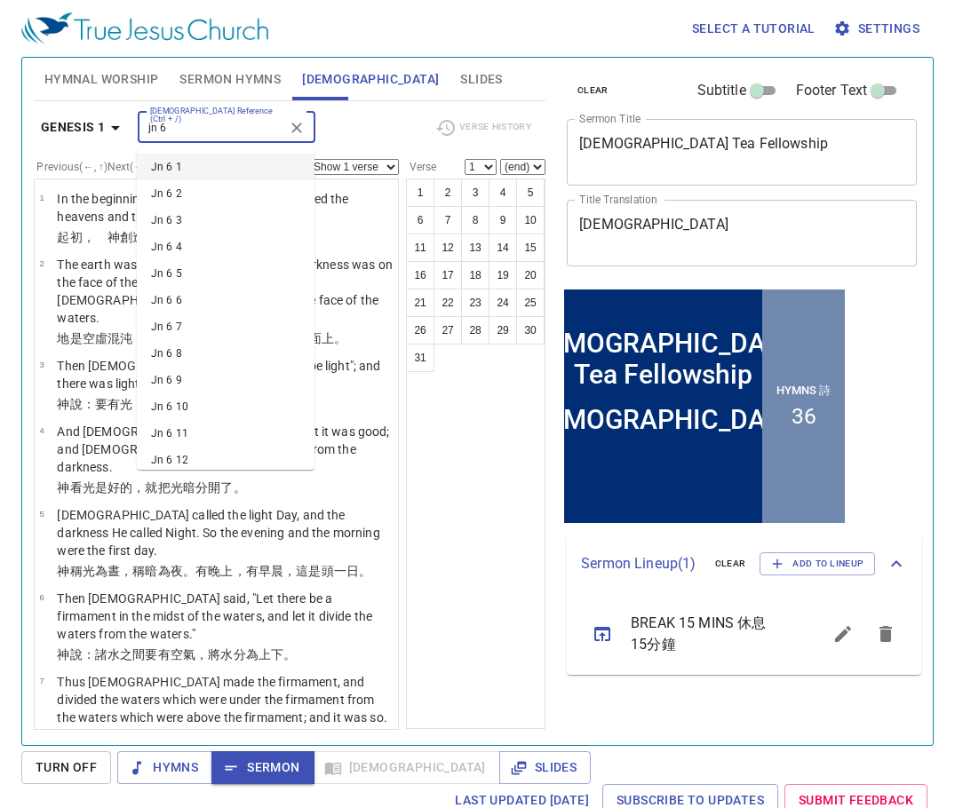
type input "jn 6"
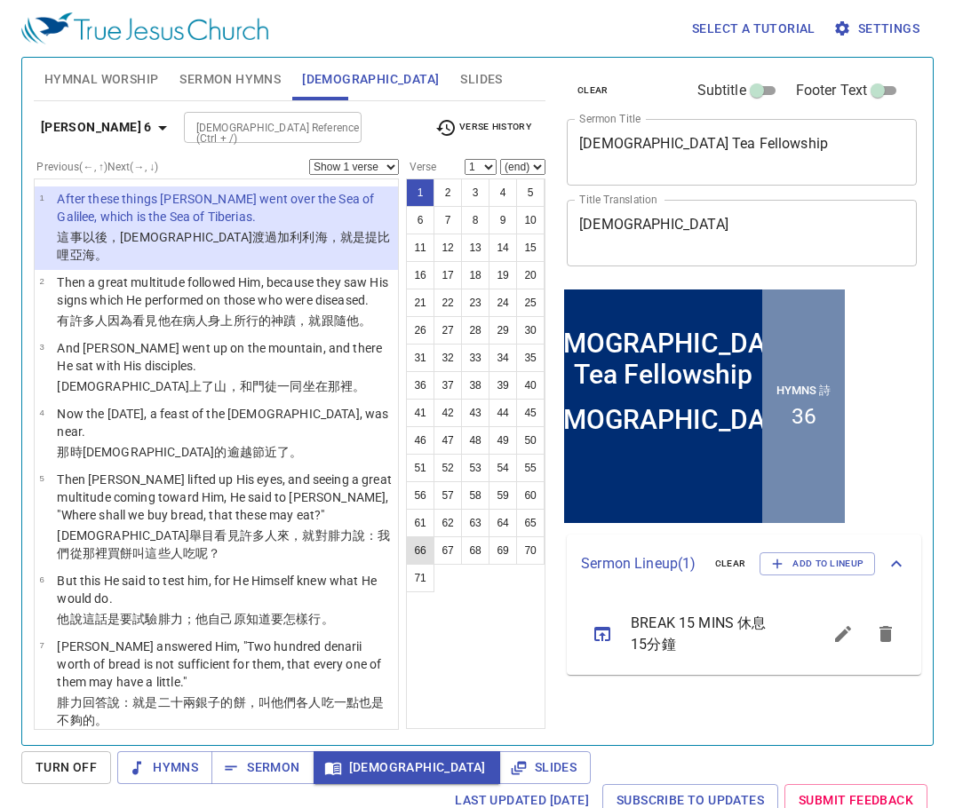
click at [422, 551] on button "66" at bounding box center [420, 551] width 28 height 28
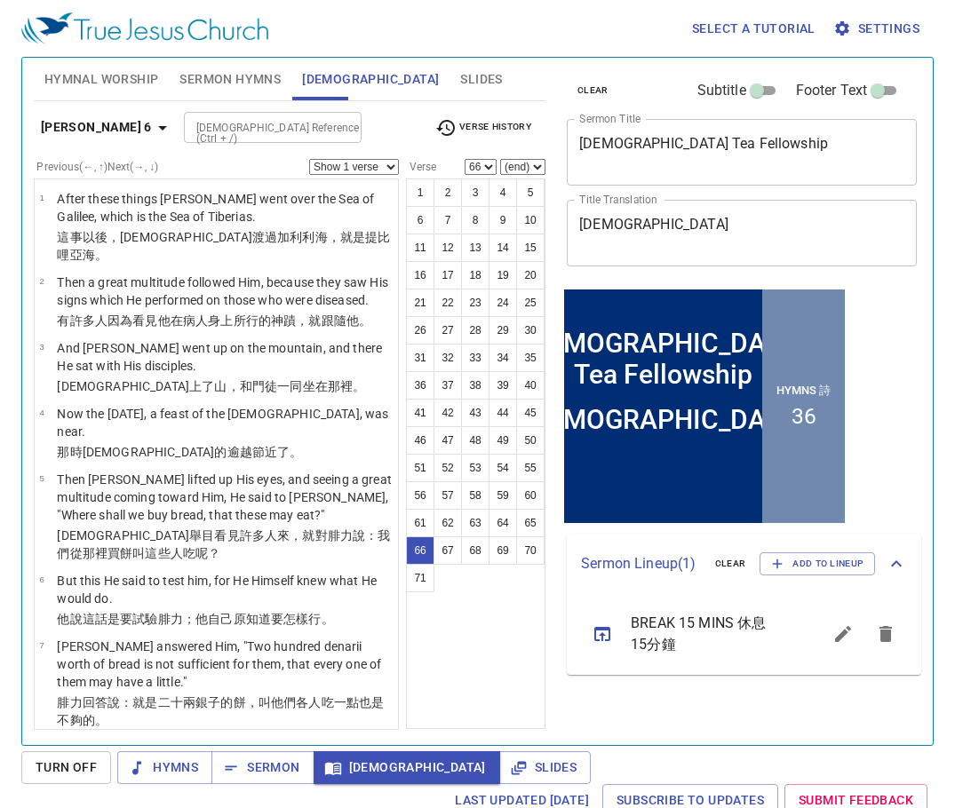
scroll to position [8, 0]
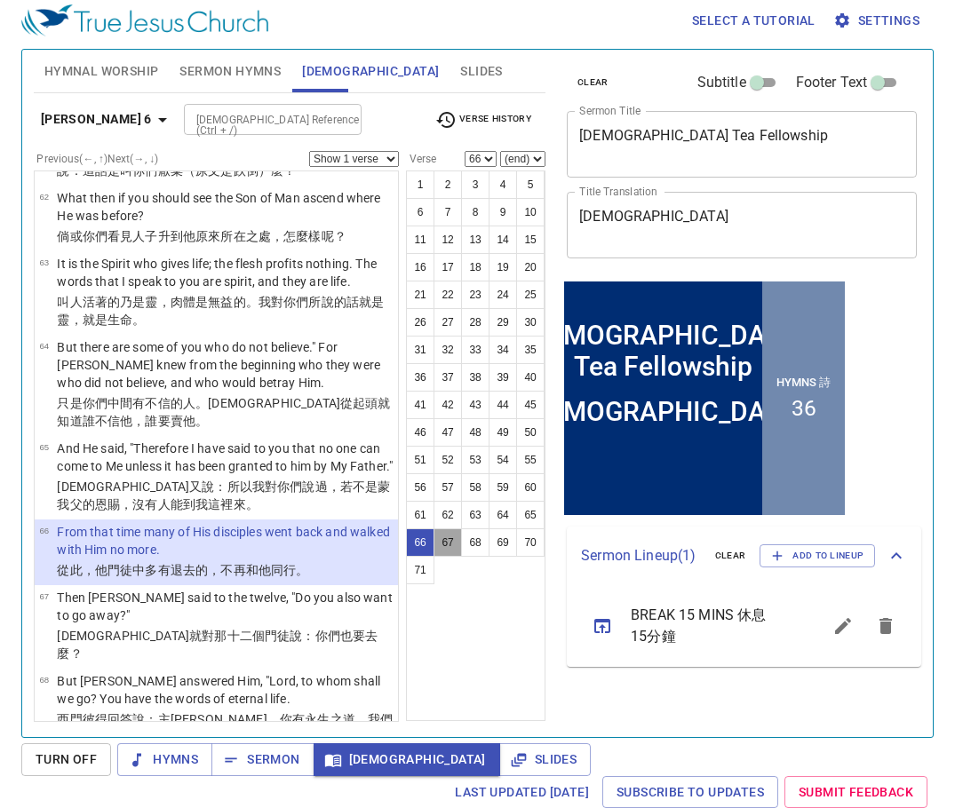
click at [457, 541] on button "67" at bounding box center [447, 543] width 28 height 28
select select "67"
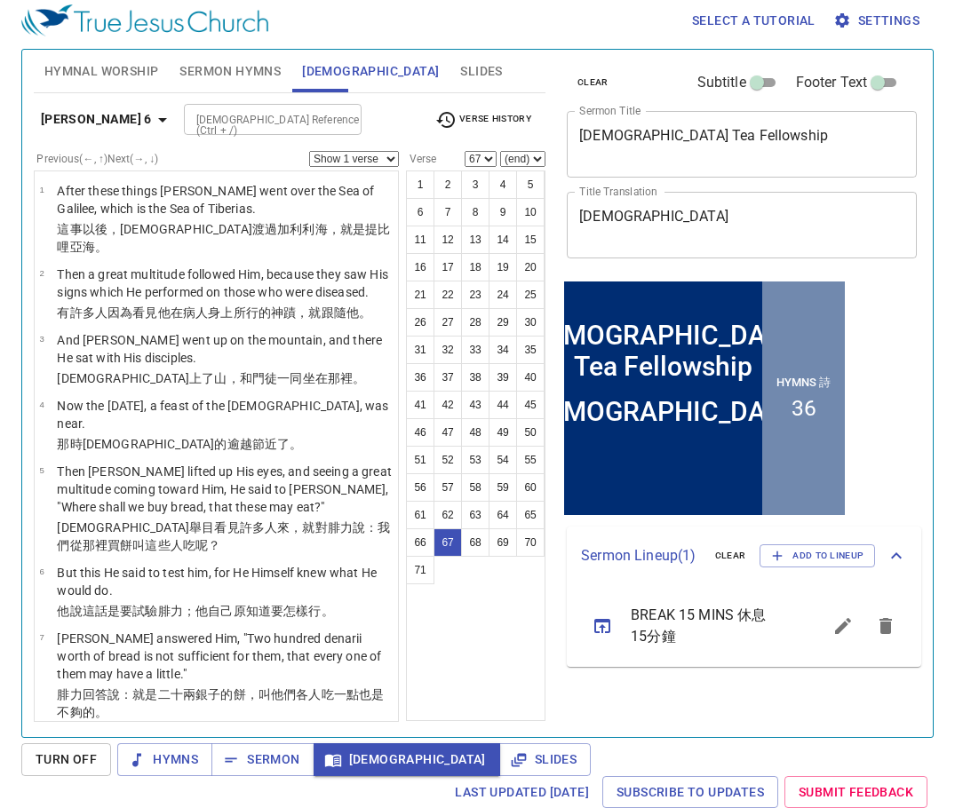
scroll to position [5266, 0]
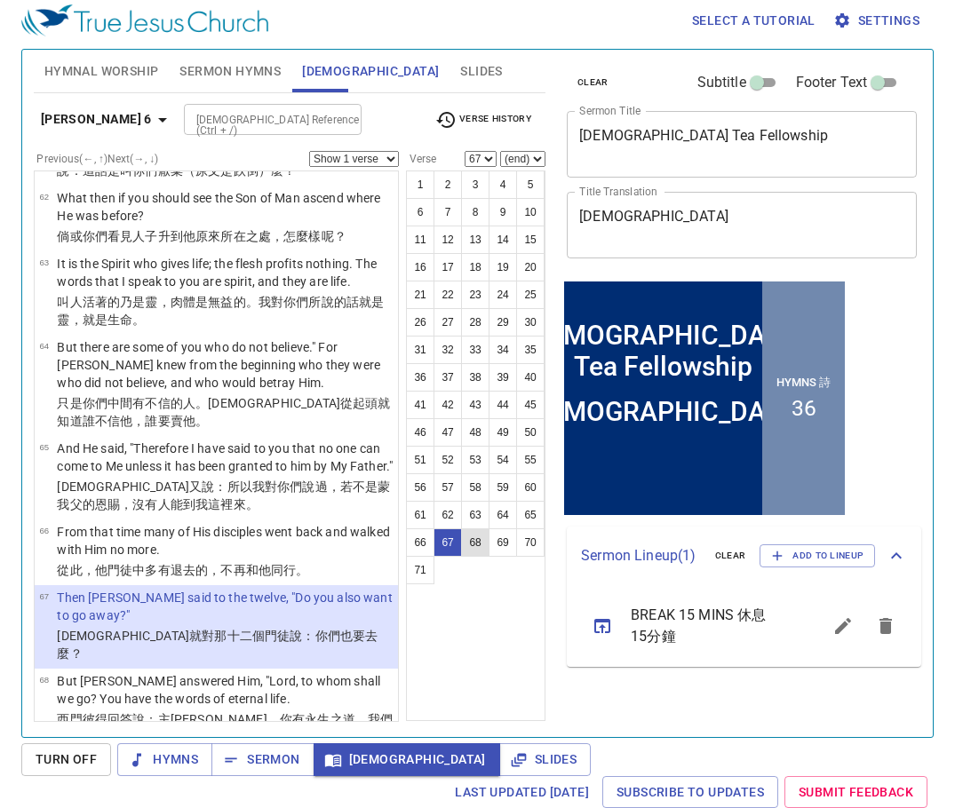
click at [474, 543] on button "68" at bounding box center [475, 543] width 28 height 28
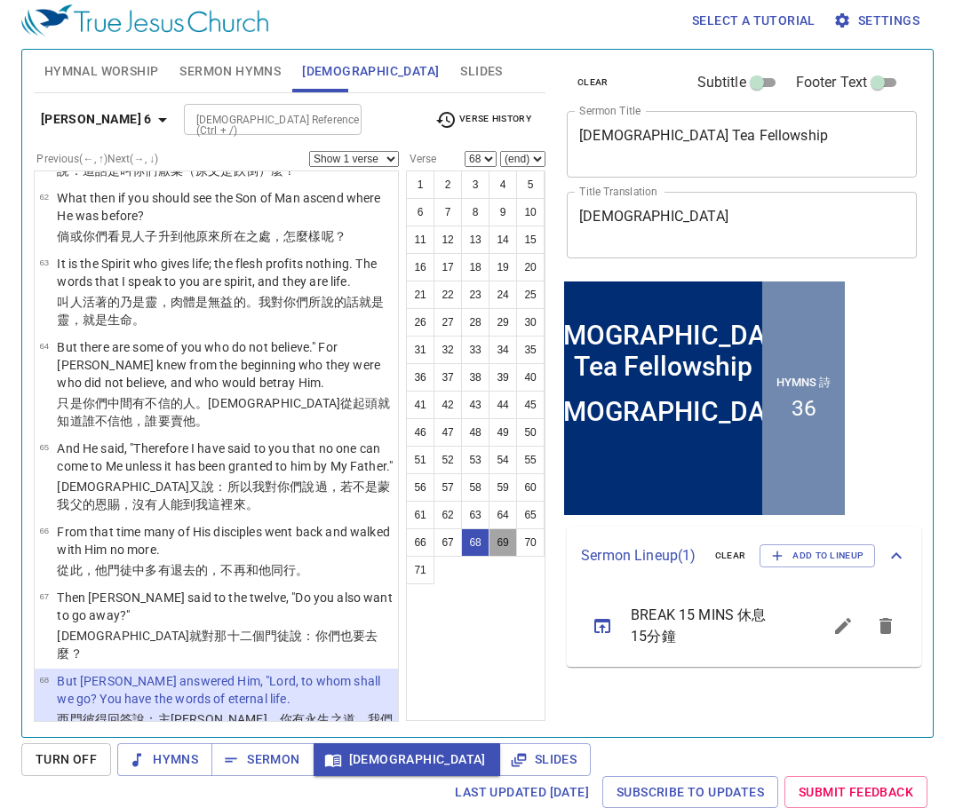
click at [497, 541] on button "69" at bounding box center [503, 543] width 28 height 28
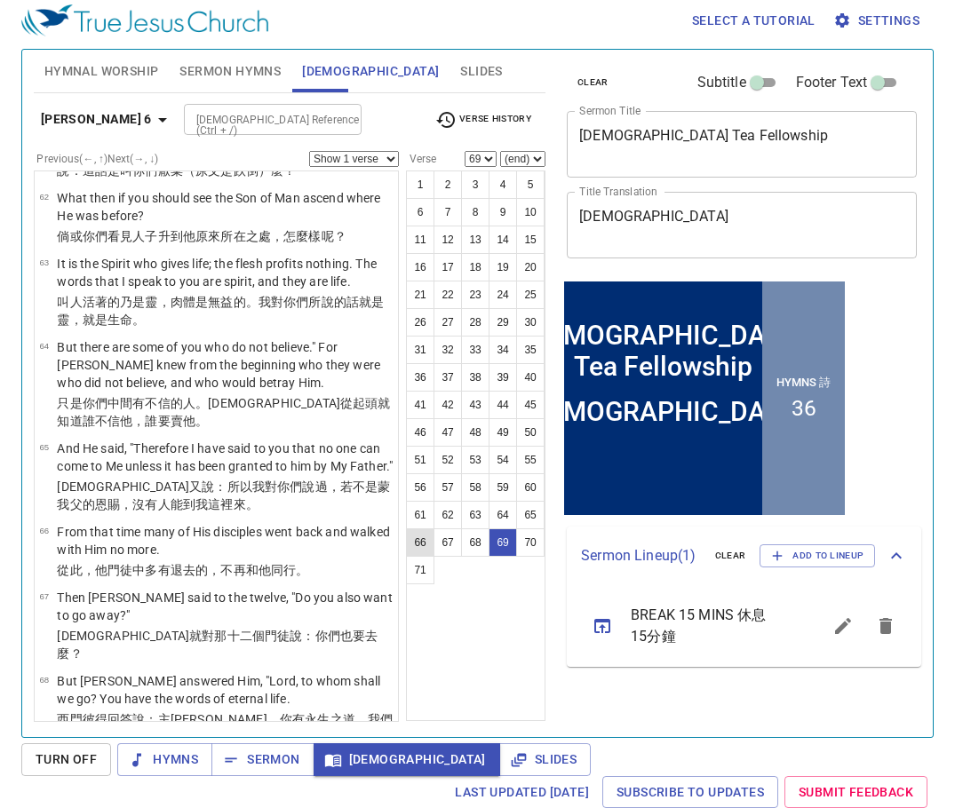
click at [417, 543] on button "66" at bounding box center [420, 543] width 28 height 28
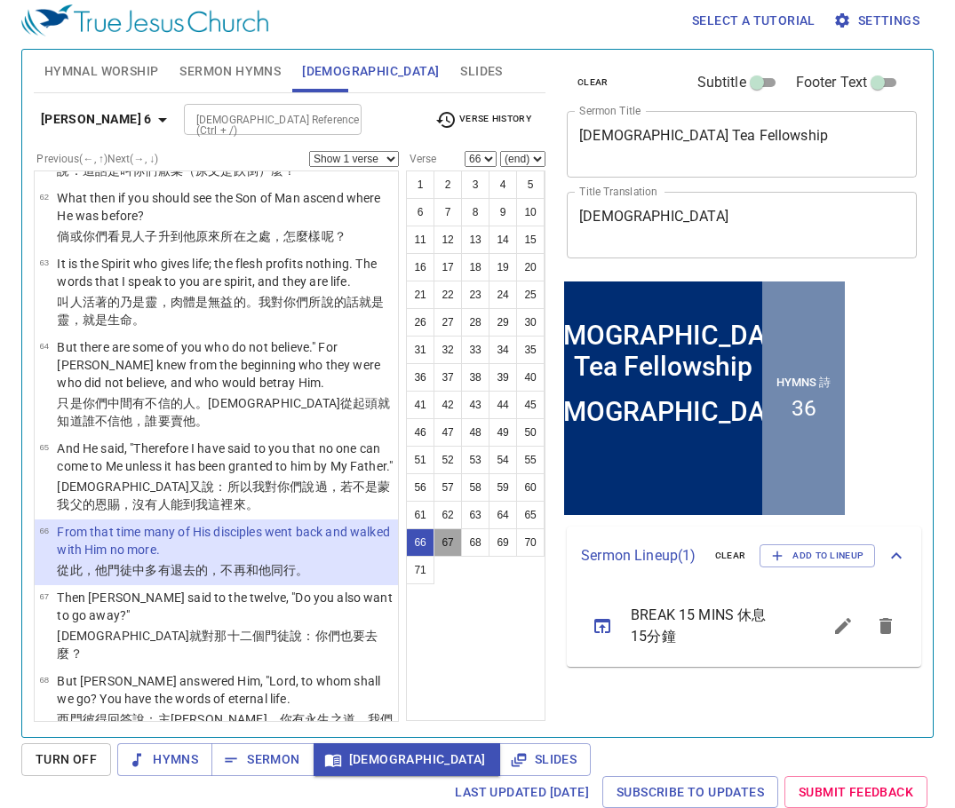
click at [445, 541] on button "67" at bounding box center [447, 543] width 28 height 28
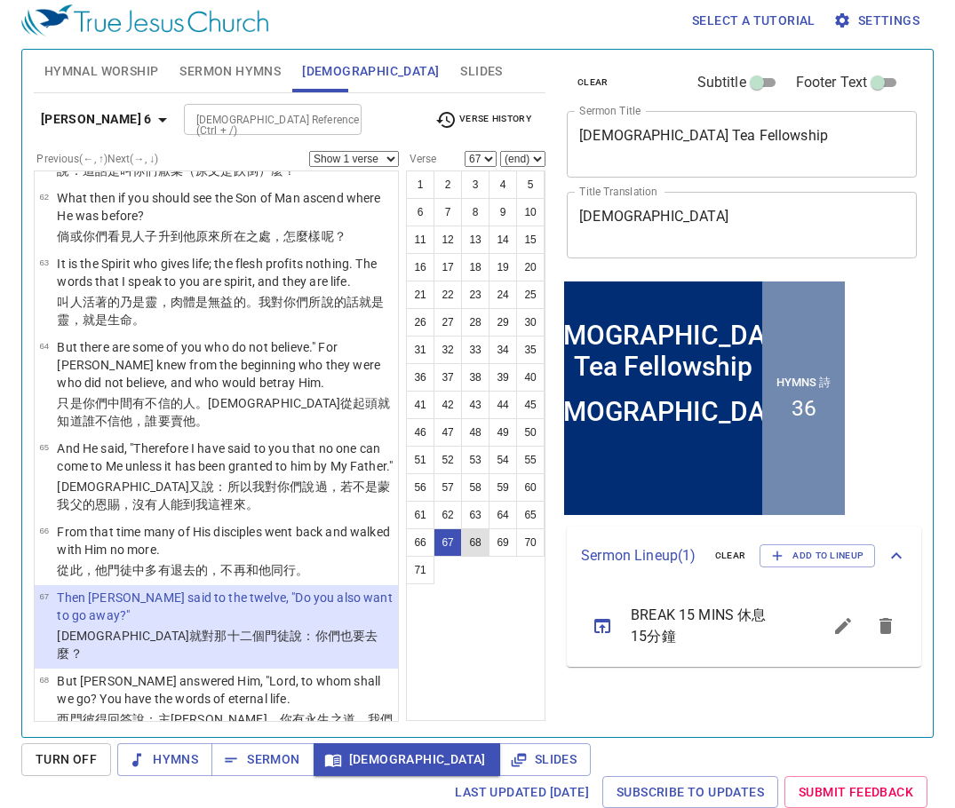
click at [474, 545] on button "68" at bounding box center [475, 543] width 28 height 28
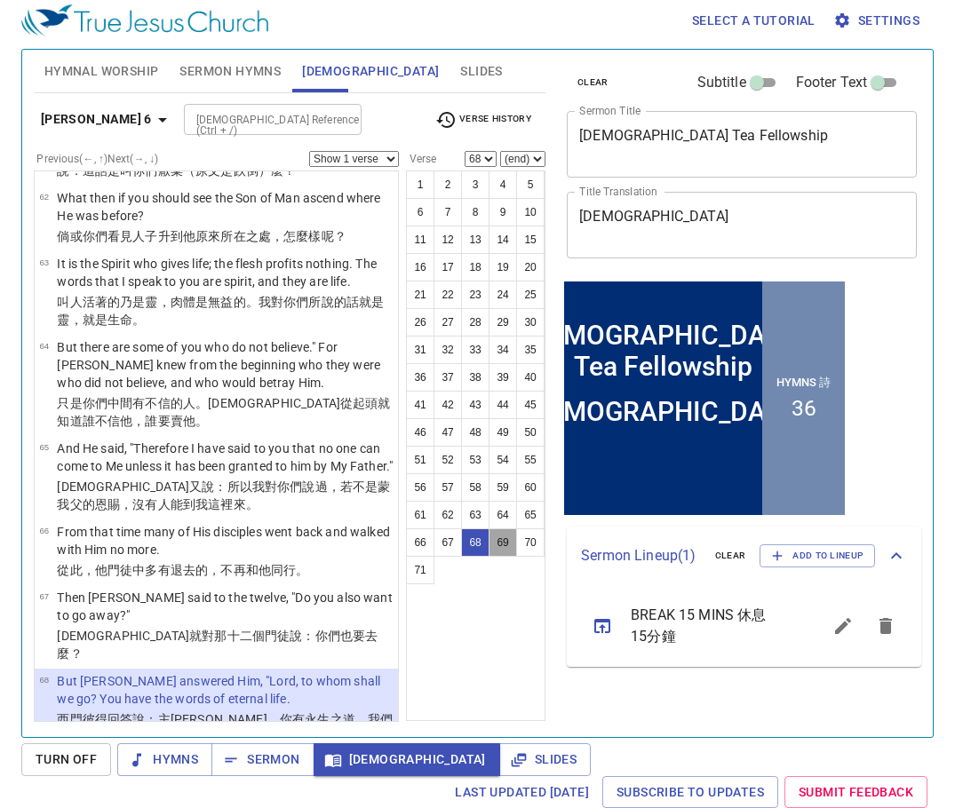
click at [503, 539] on button "69" at bounding box center [503, 543] width 28 height 28
select select "69"
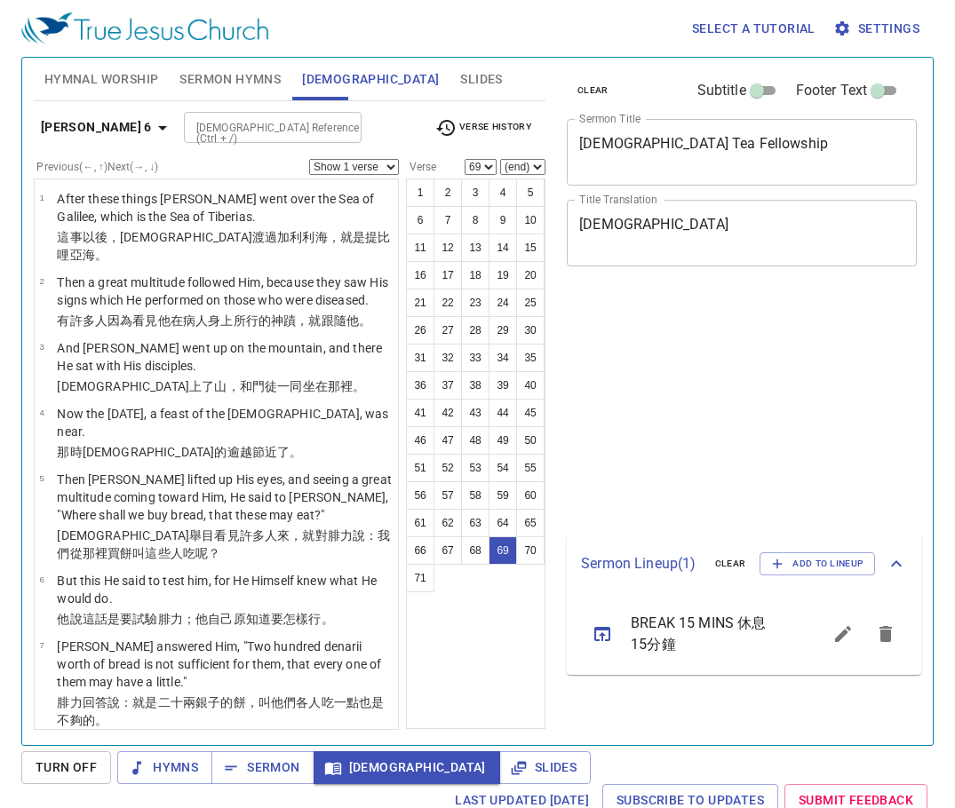
select select "69"
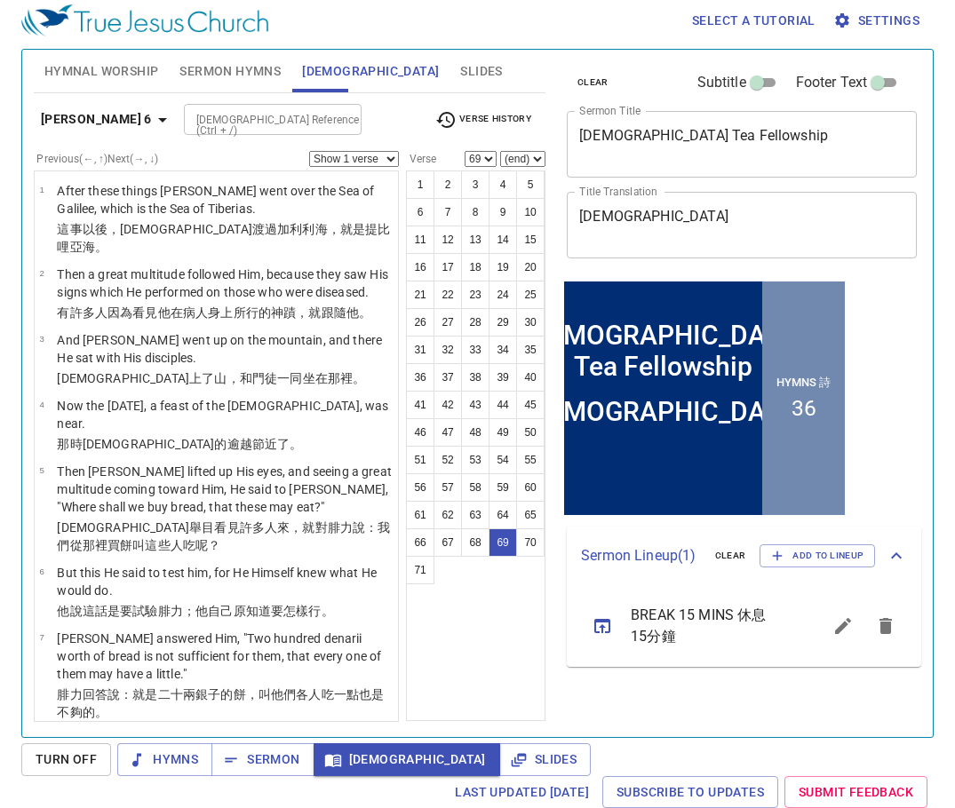
scroll to position [5266, 0]
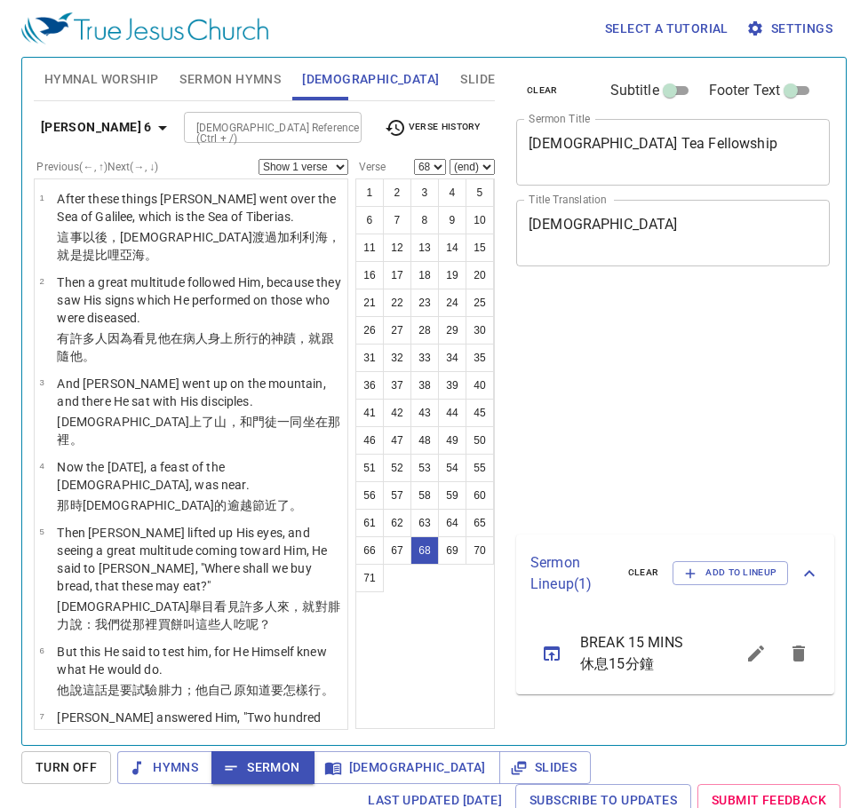
select select "68"
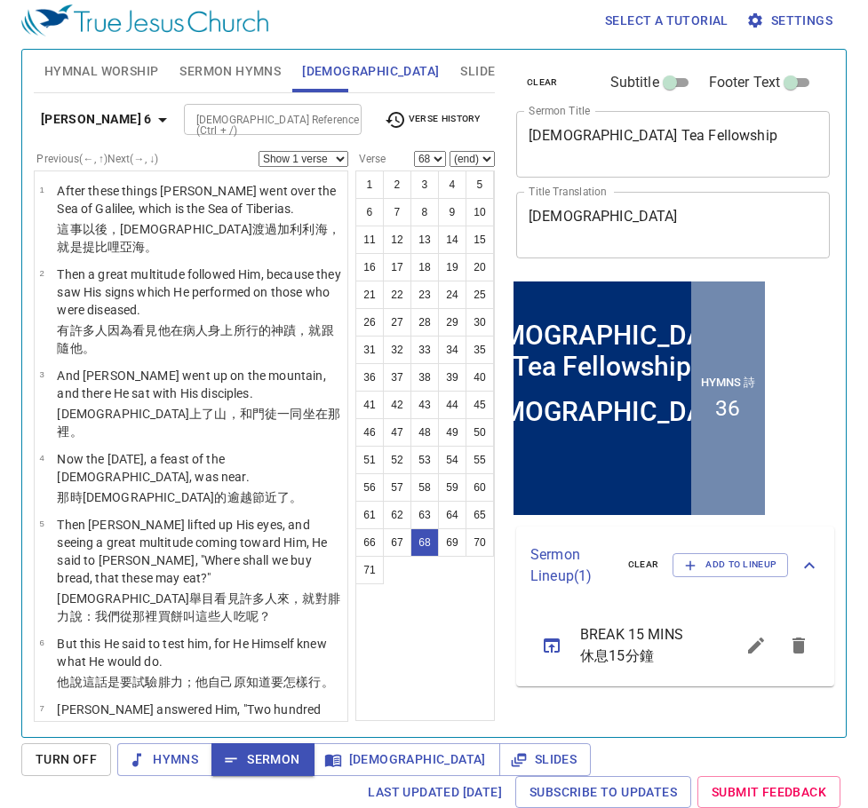
scroll to position [6213, 0]
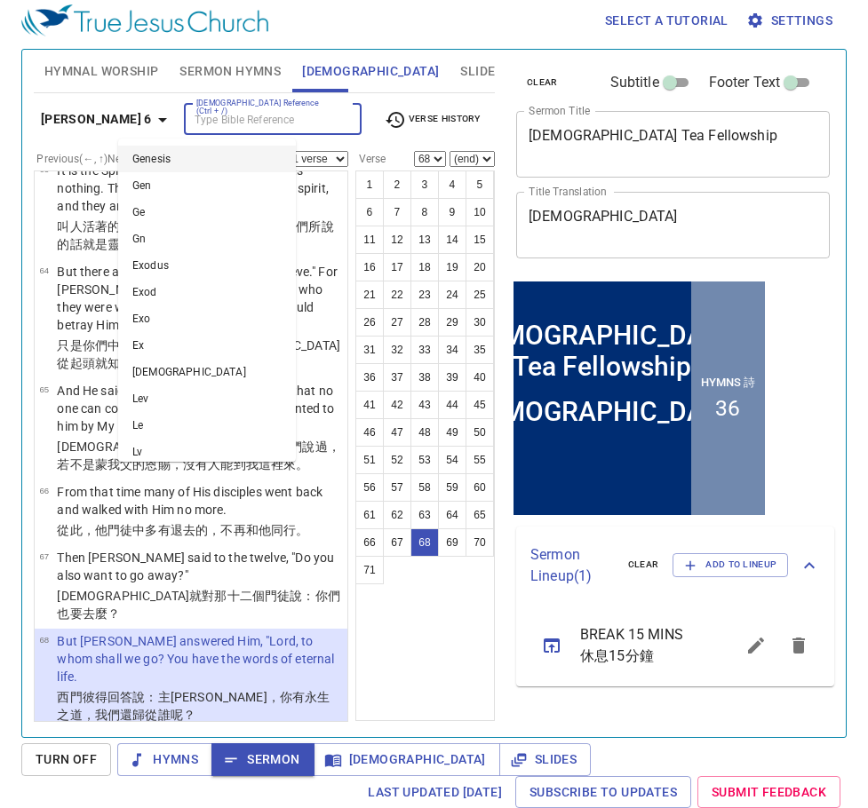
click at [205, 130] on input "[DEMOGRAPHIC_DATA] Reference (Ctrl + /)" at bounding box center [258, 119] width 138 height 20
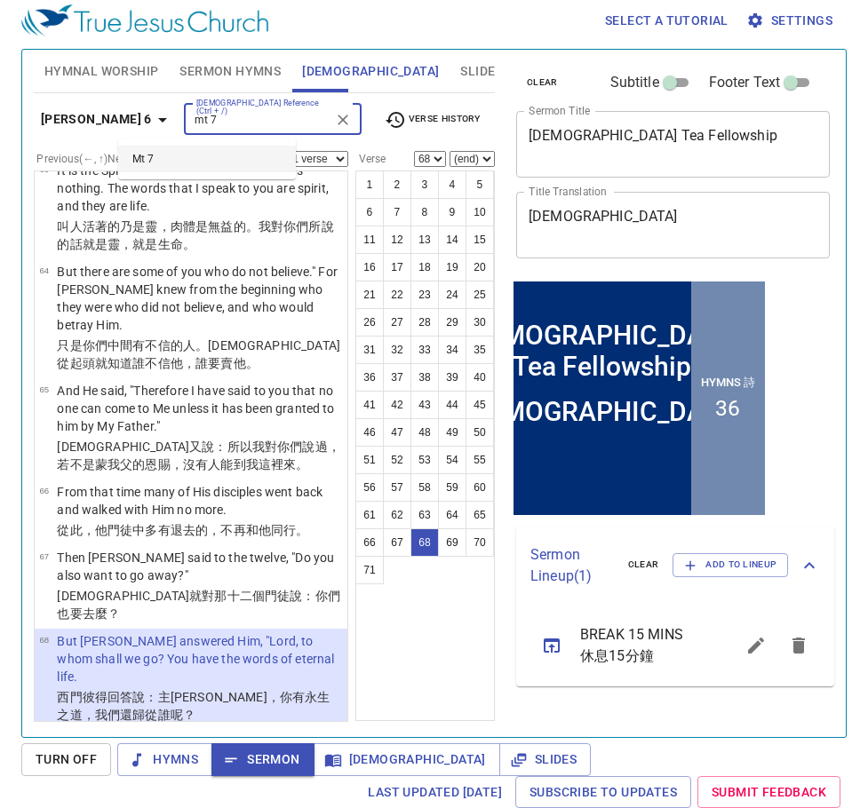
type input "mt 7"
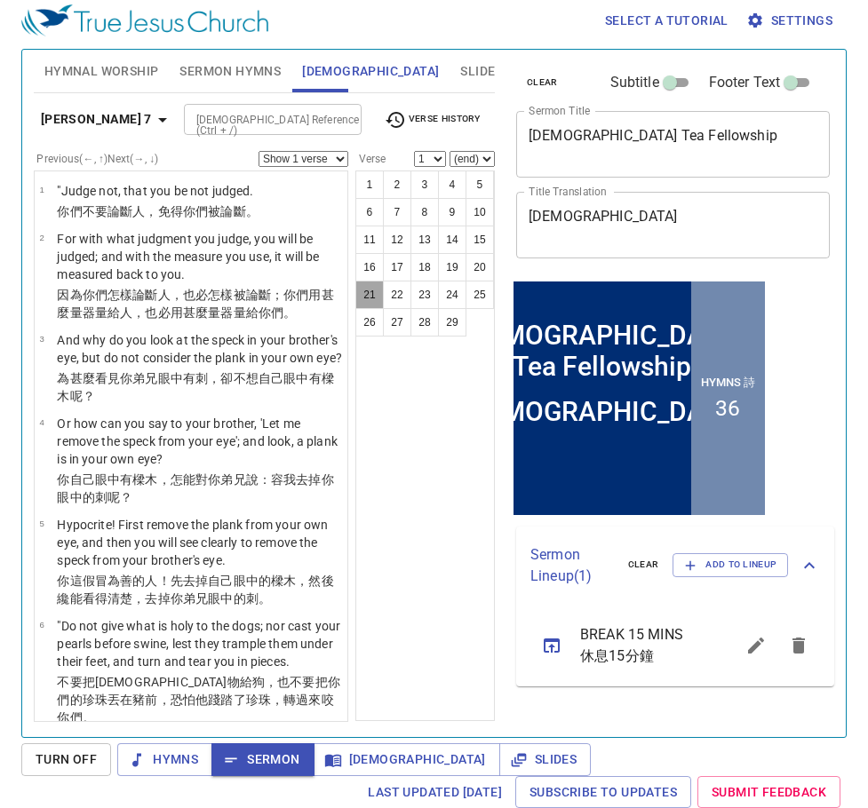
click at [373, 289] on button "21" at bounding box center [369, 295] width 28 height 28
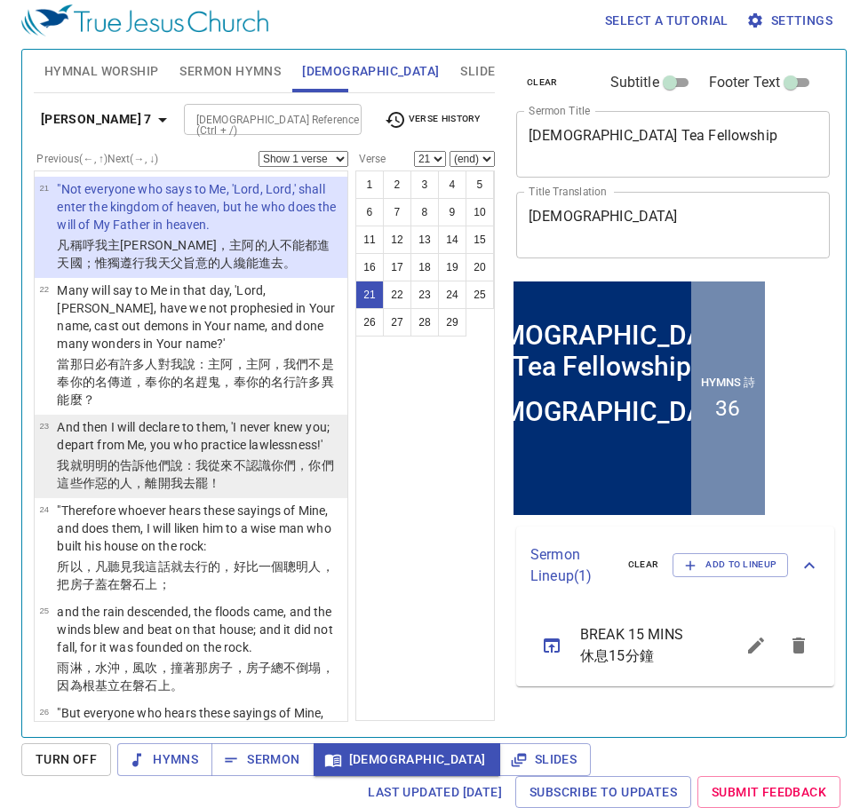
scroll to position [1720, 0]
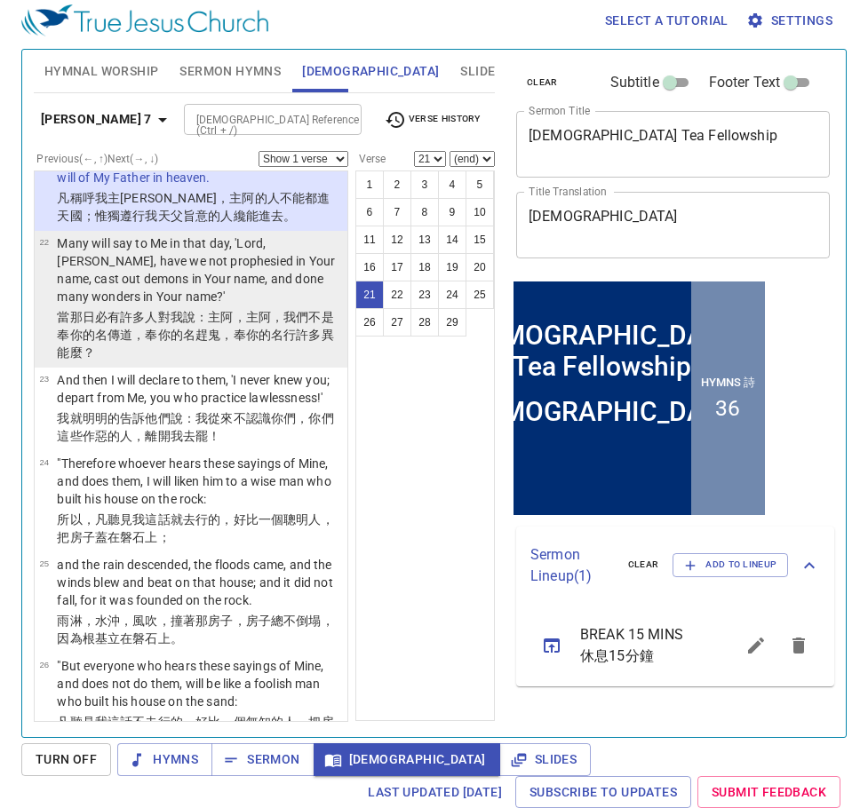
click at [139, 306] on p "Many will say to Me in that day, 'Lord, [PERSON_NAME], have we not prophesied i…" at bounding box center [199, 270] width 285 height 71
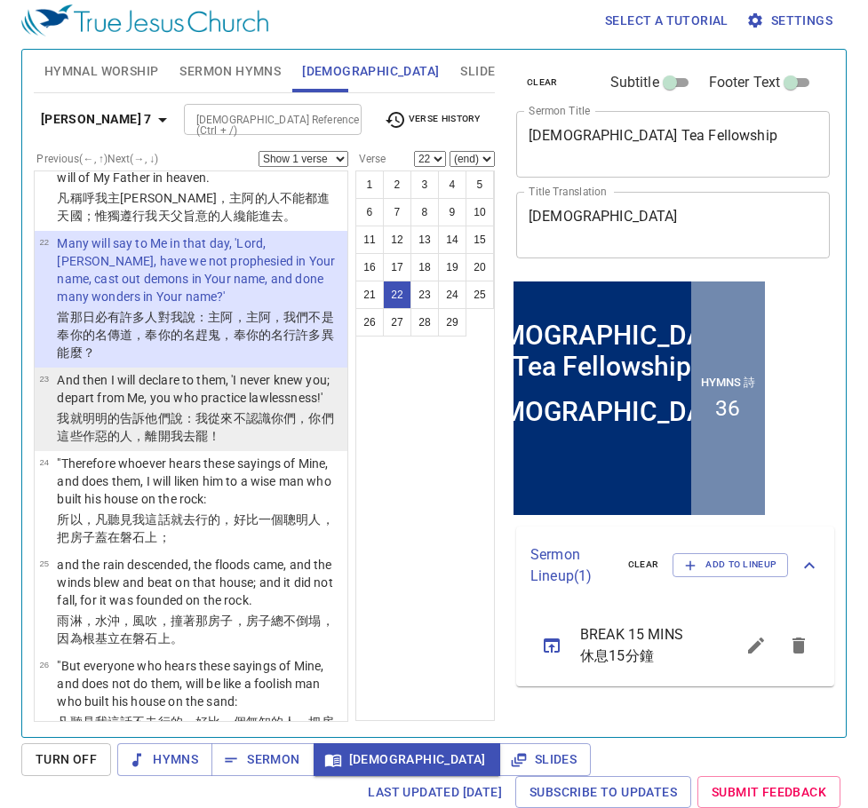
click at [250, 407] on p "And then I will declare to them, 'I never knew you; depart from Me, you who pra…" at bounding box center [199, 389] width 285 height 36
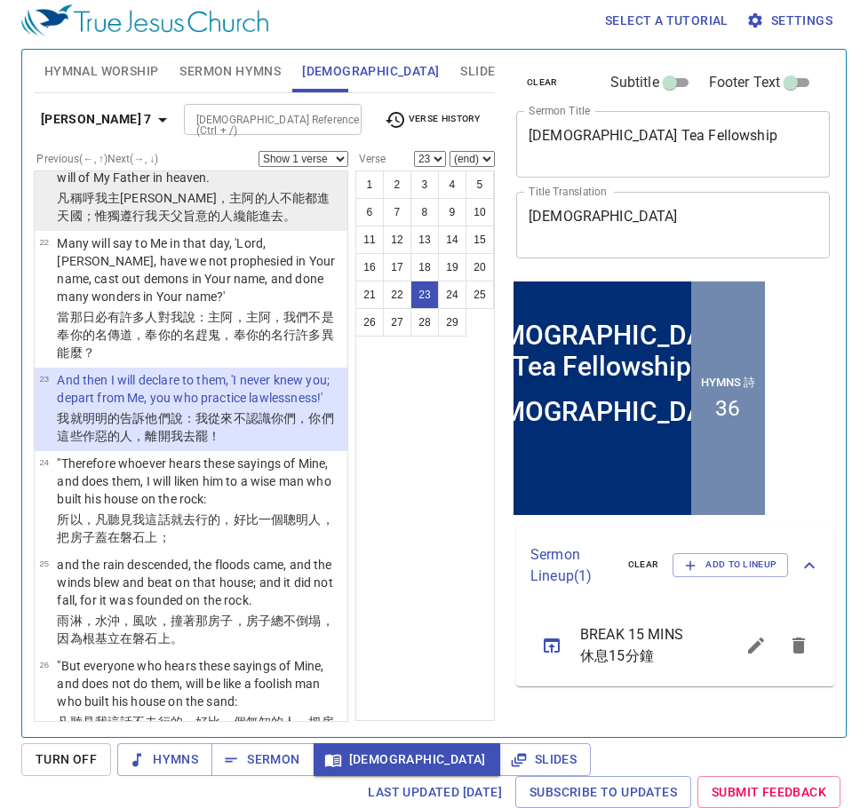
click at [220, 187] on p ""Not everyone who says to Me, 'Lord, Lord,' shall enter the kingdom of heaven, …" at bounding box center [199, 159] width 285 height 53
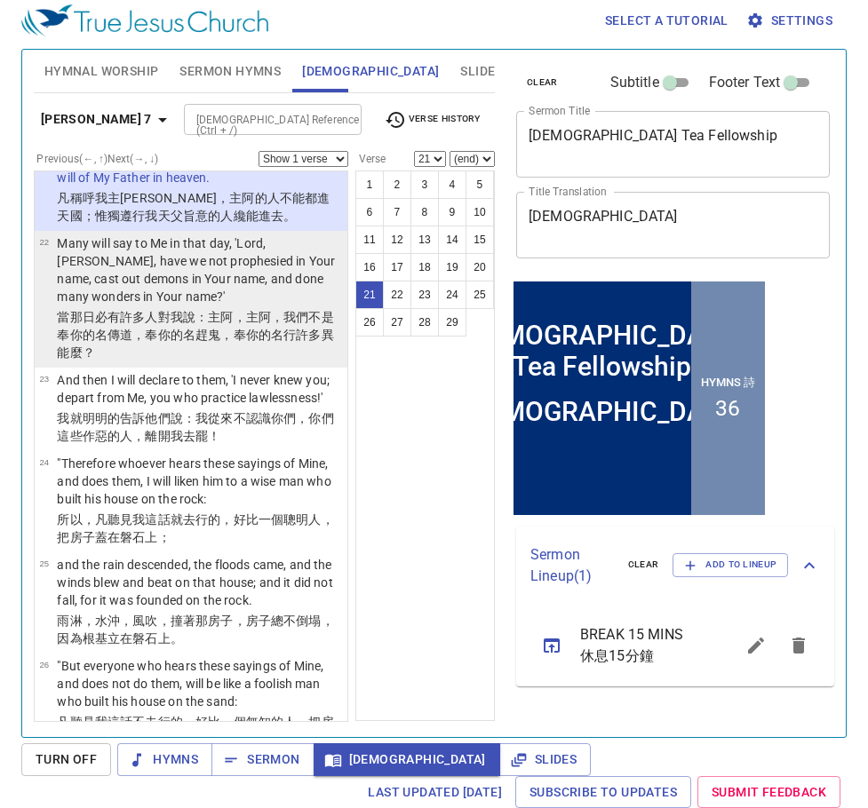
click at [240, 306] on p "Many will say to Me in that day, 'Lord, [PERSON_NAME], have we not prophesied i…" at bounding box center [199, 270] width 285 height 71
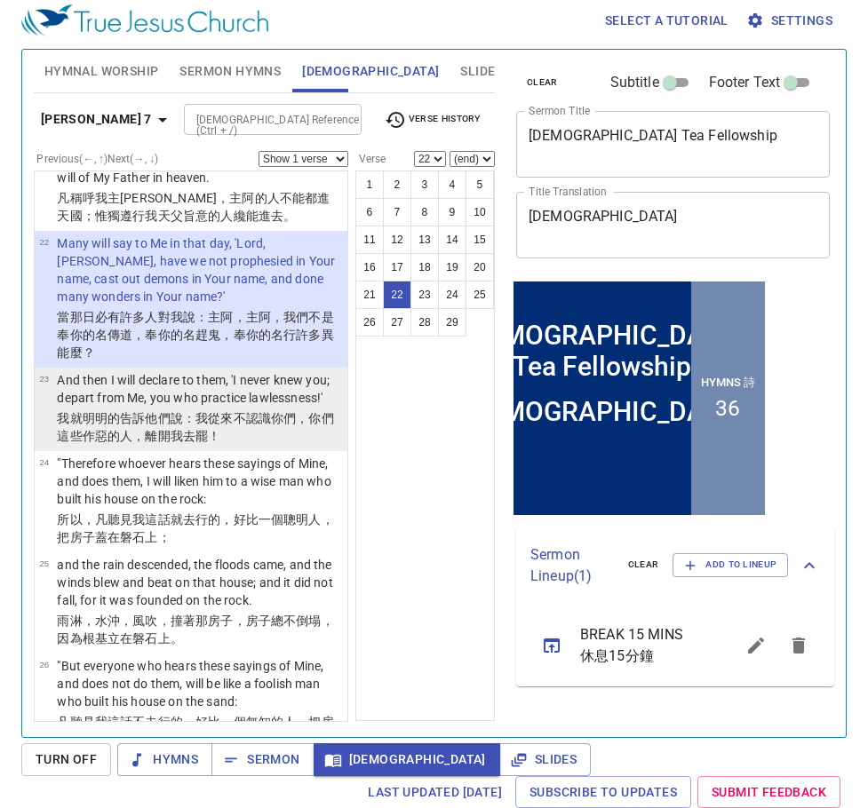
click at [147, 407] on p "And then I will declare to them, 'I never knew you; depart from Me, you who pra…" at bounding box center [199, 389] width 285 height 36
select select "23"
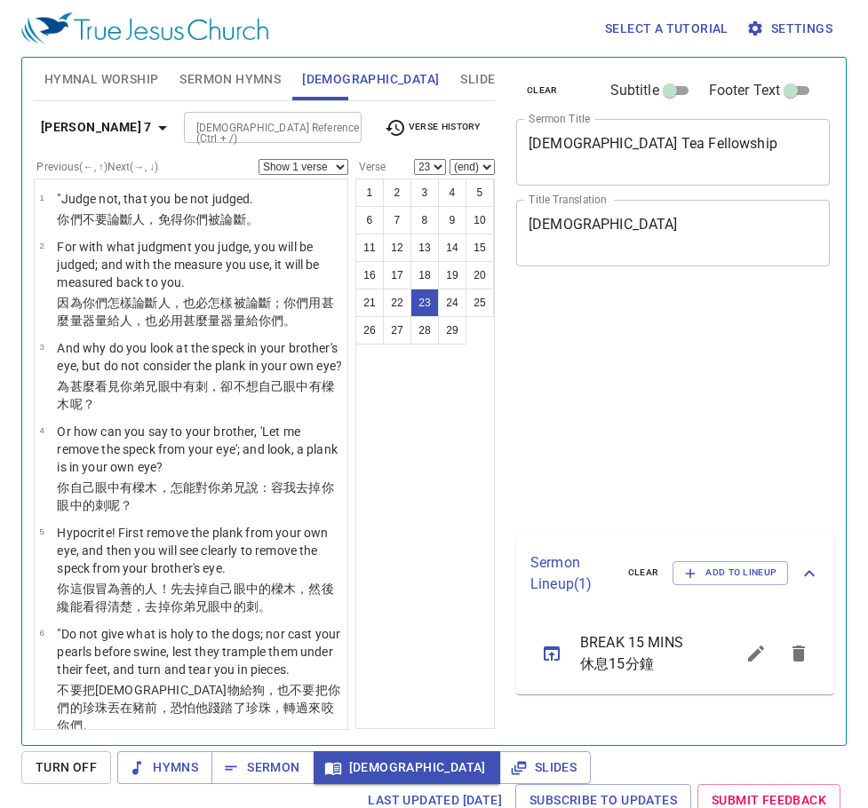
select select "23"
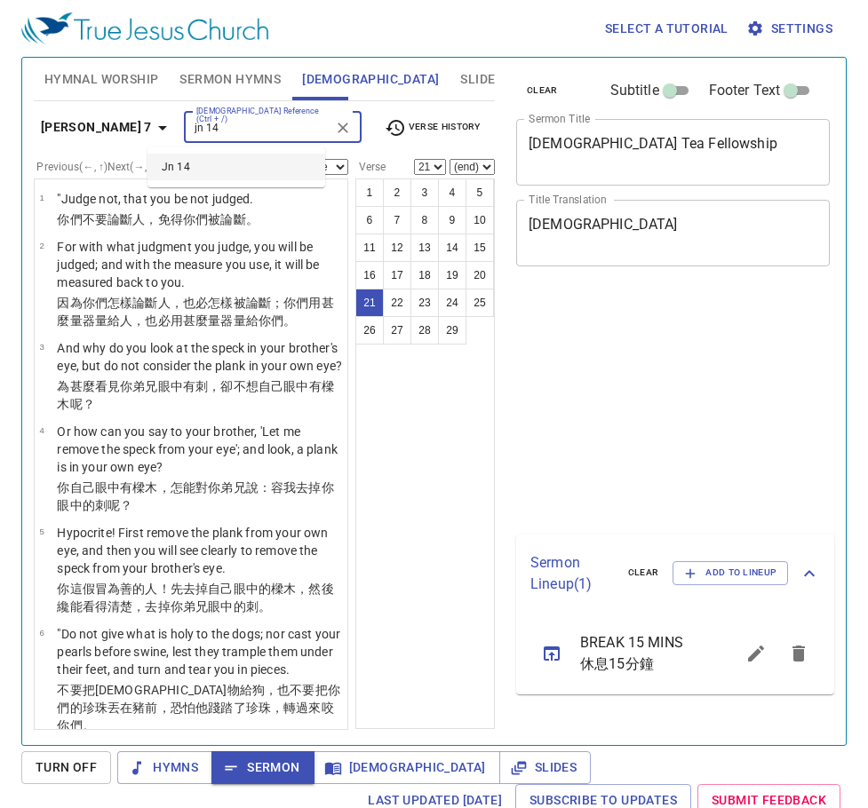
select select "21"
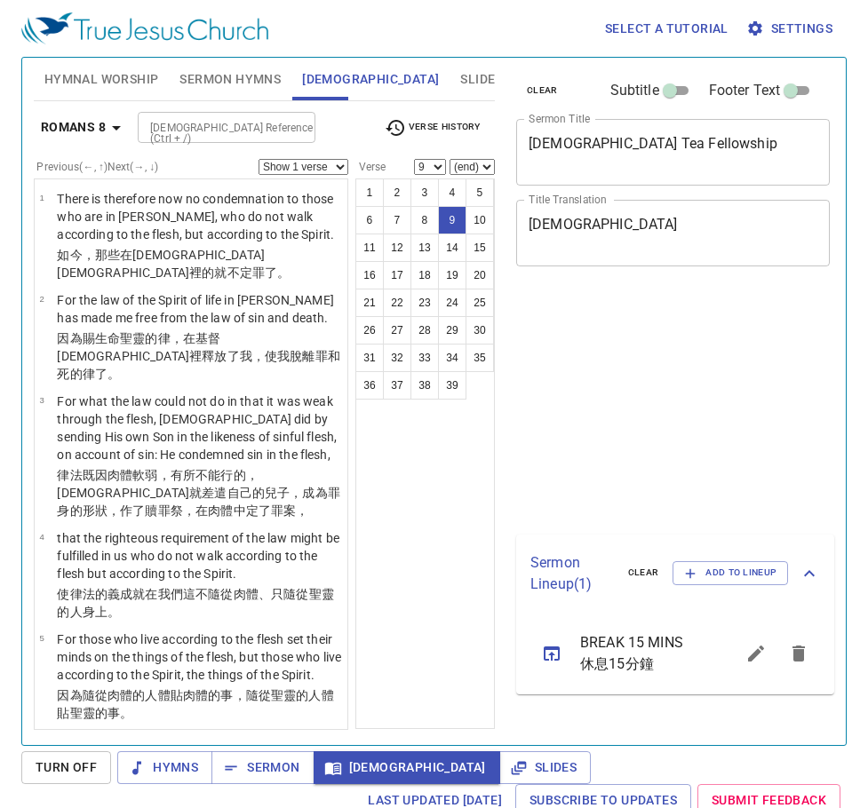
select select "9"
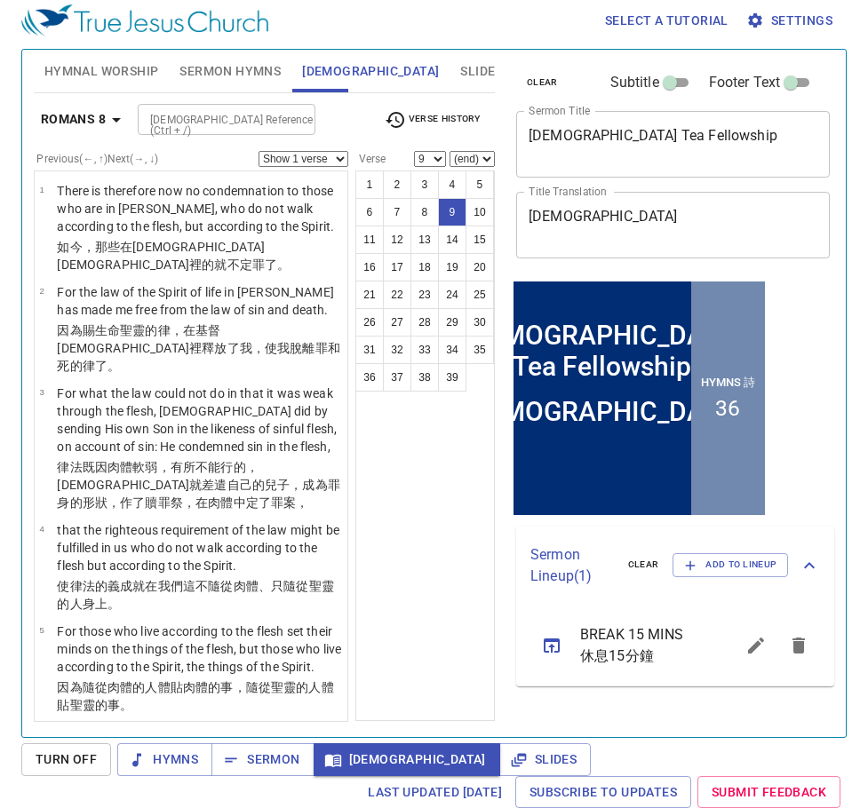
scroll to position [622, 0]
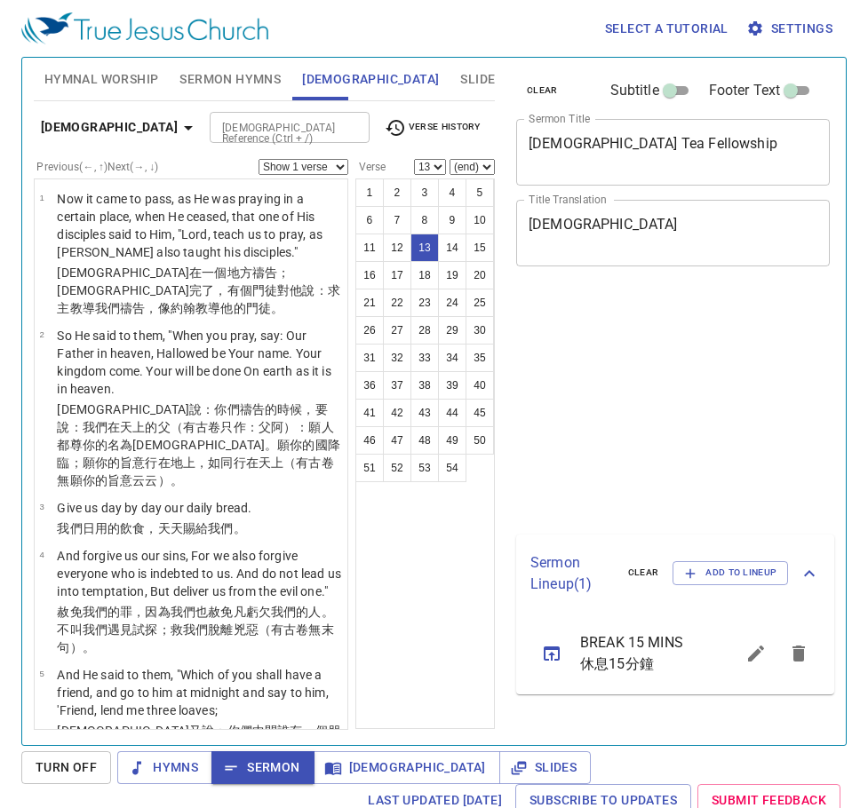
select select "13"
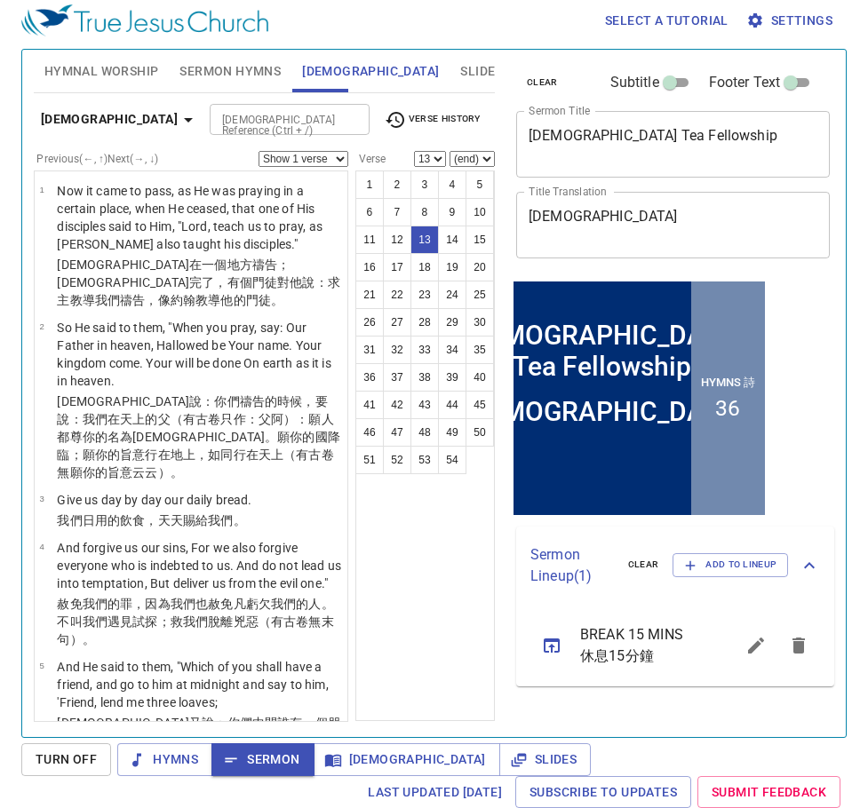
scroll to position [1043, 0]
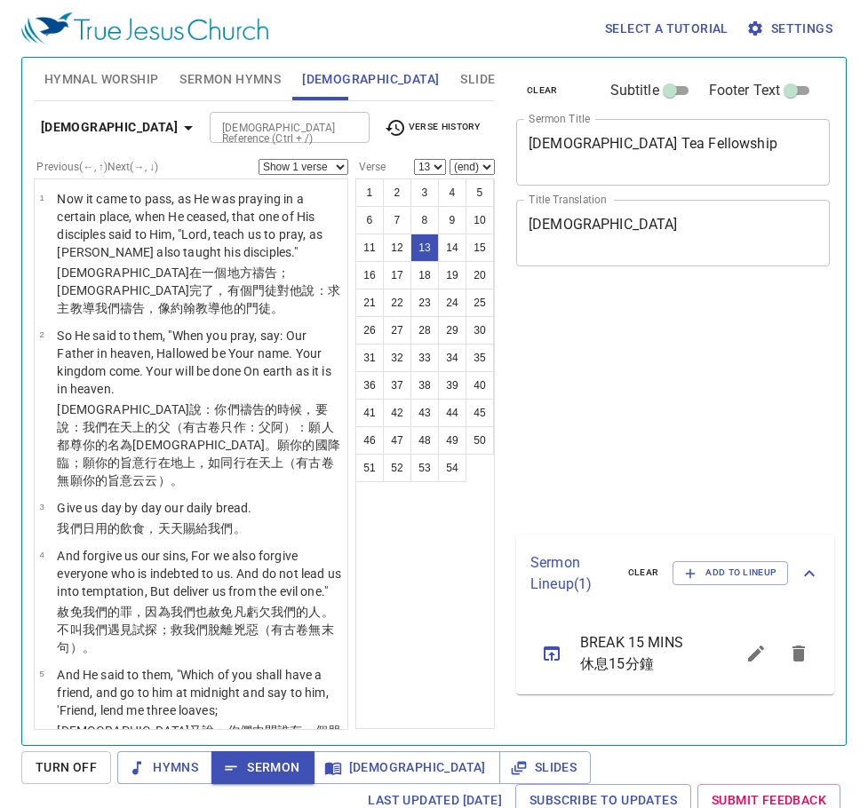
select select "13"
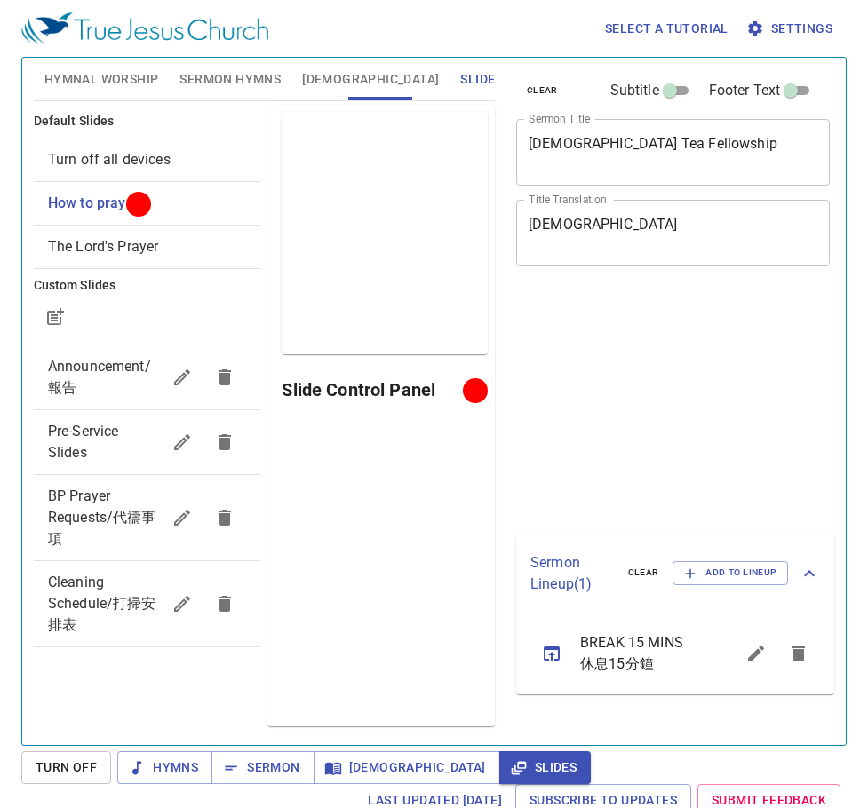
scroll to position [8, 0]
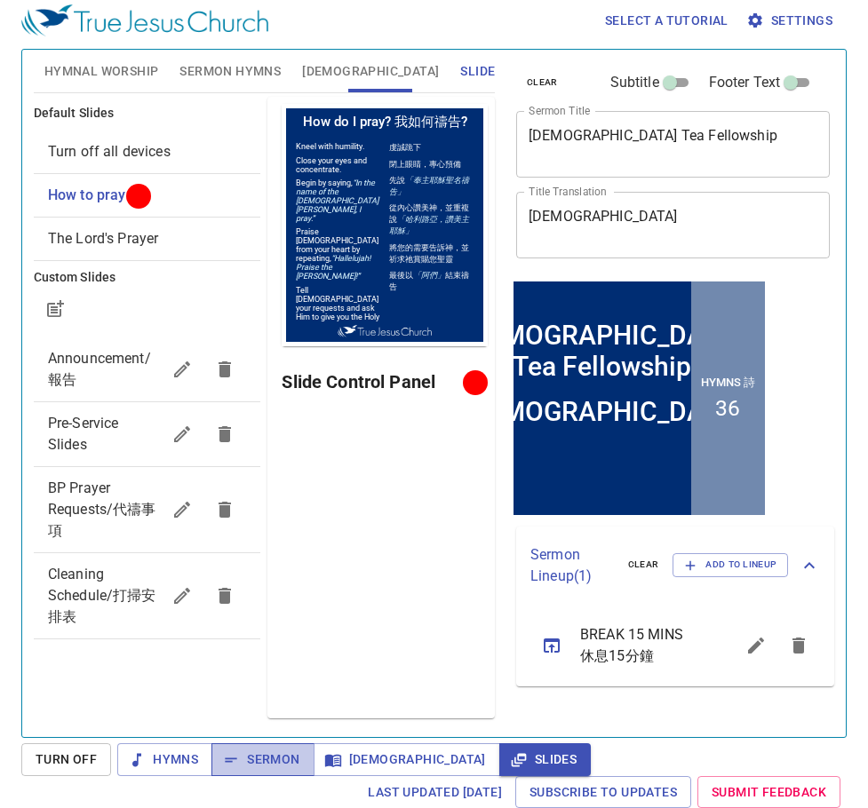
click at [253, 759] on span "Sermon" at bounding box center [263, 760] width 74 height 22
